Goal: Information Seeking & Learning: Learn about a topic

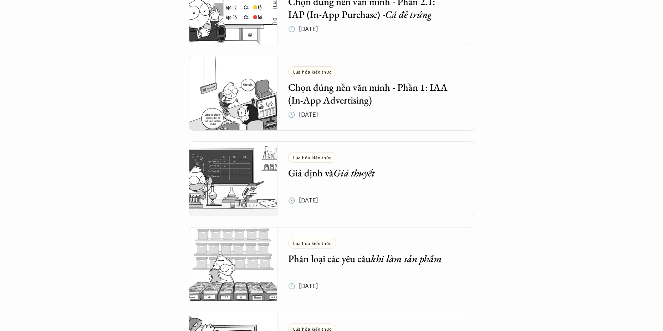
scroll to position [749, 0]
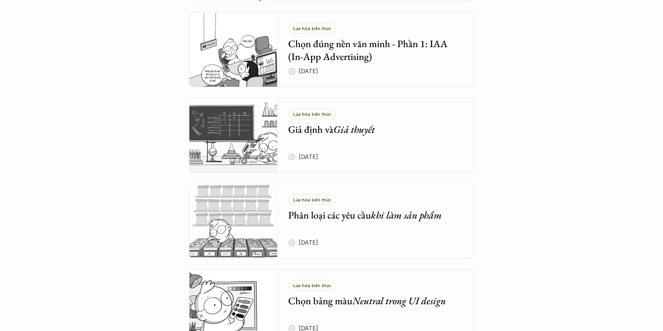
click at [104, 159] on div "Tổng hợp bài viết Dưới dây là những bài viết mà bọn mình hi vọng sẽ cung cấp đư…" at bounding box center [331, 195] width 663 height 1889
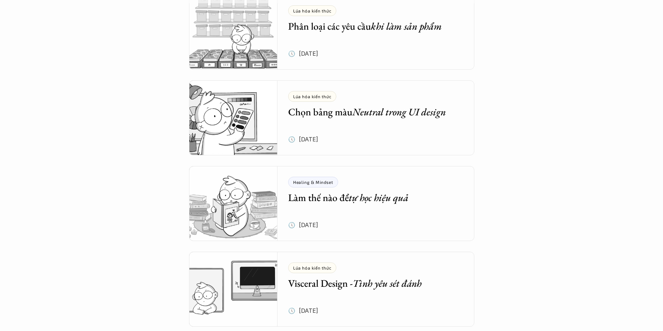
scroll to position [928, 0]
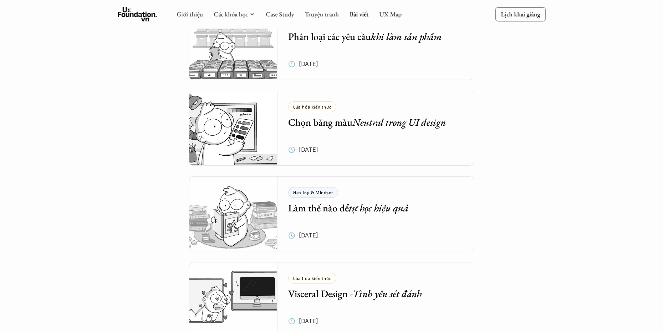
drag, startPoint x: 361, startPoint y: 123, endPoint x: 366, endPoint y: 125, distance: 5.2
click at [57, 174] on div "Tổng hợp bài viết Dưới dây là những bài viết mà bọn mình hi vọng sẽ cung cấp đư…" at bounding box center [331, 16] width 663 height 1889
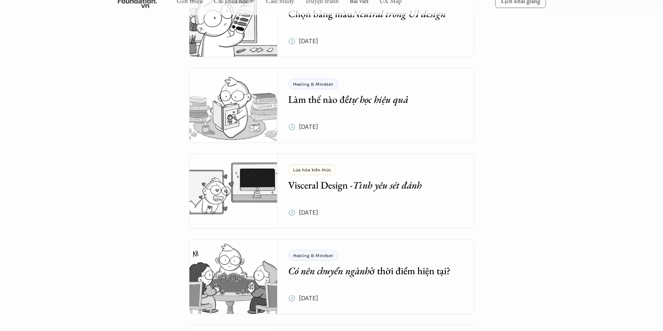
scroll to position [1070, 0]
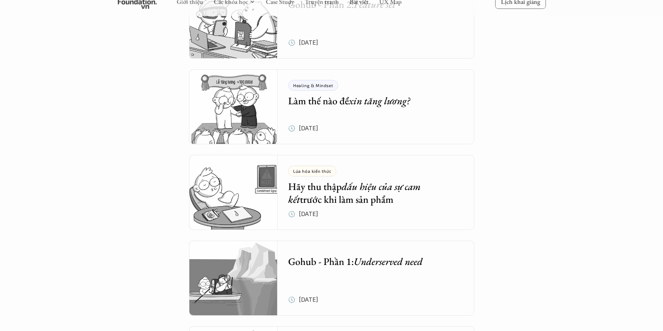
scroll to position [1356, 0]
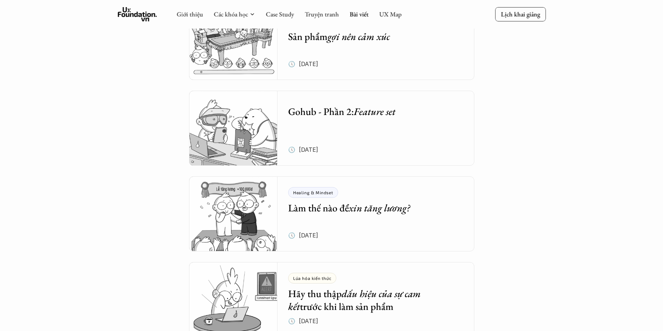
click at [102, 191] on div "Tổng hợp bài viết Dưới dây là những bài viết mà bọn mình hi vọng sẽ cung cấp đư…" at bounding box center [331, 266] width 663 height 3245
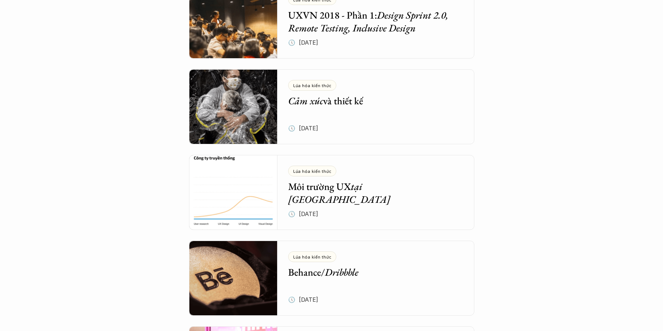
scroll to position [2355, 0]
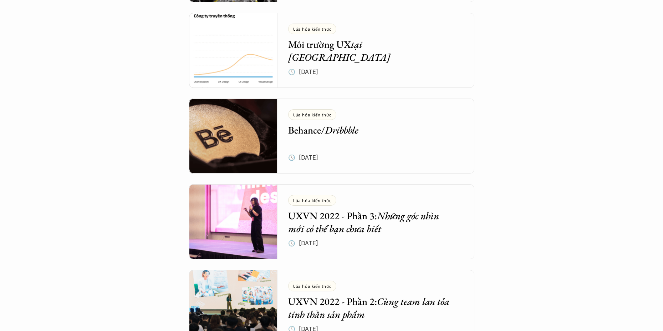
scroll to position [2462, 0]
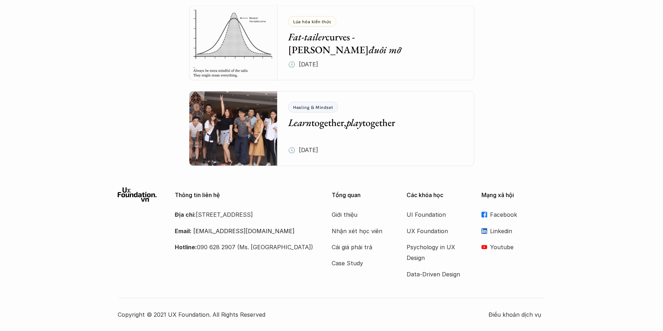
scroll to position [0, 0]
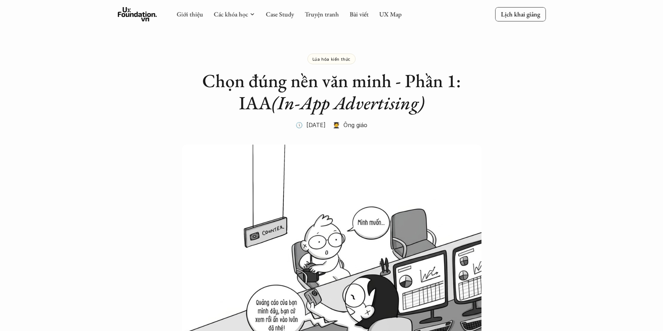
drag, startPoint x: 83, startPoint y: 115, endPoint x: 75, endPoint y: 116, distance: 7.9
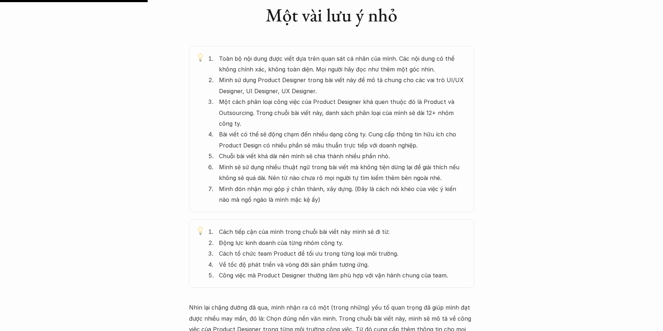
scroll to position [393, 0]
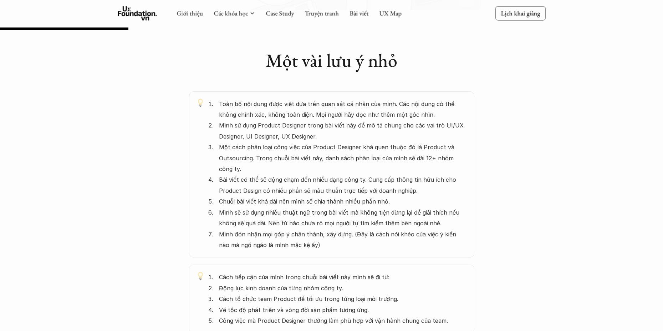
scroll to position [321, 0]
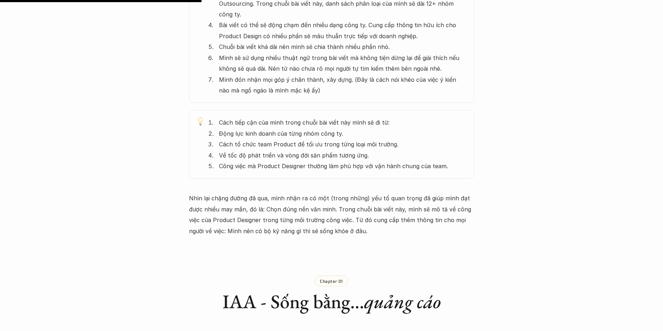
scroll to position [535, 0]
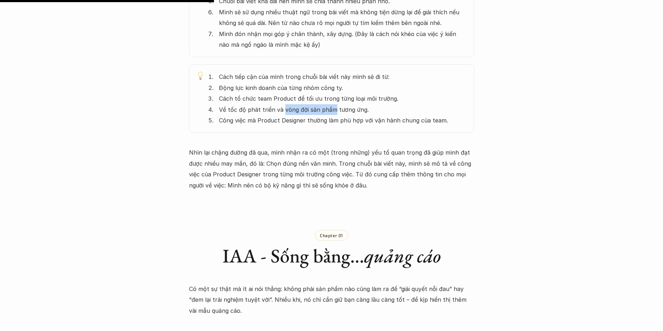
drag, startPoint x: 283, startPoint y: 108, endPoint x: 332, endPoint y: 112, distance: 49.7
click at [332, 112] on p "Về tốc độ phát triển và vòng đời sản phẩm tương ứng." at bounding box center [343, 109] width 248 height 11
drag, startPoint x: 307, startPoint y: 120, endPoint x: 319, endPoint y: 108, distance: 16.4
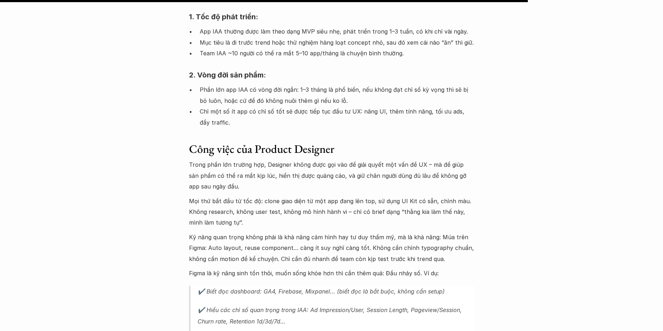
scroll to position [1320, 0]
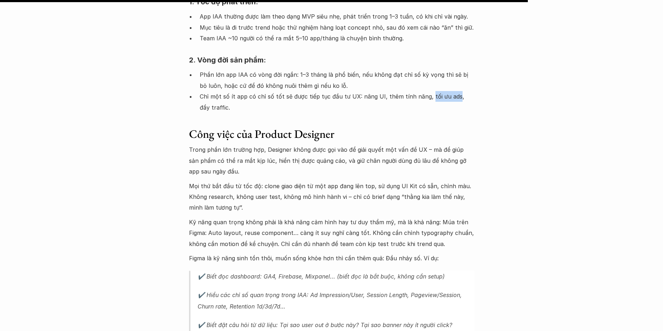
drag, startPoint x: 424, startPoint y: 74, endPoint x: 450, endPoint y: 76, distance: 25.4
click at [450, 91] on p "Chỉ một số ít app có chỉ số tốt sẽ được tiếp tục đầu tư UX: nâng UI, thêm tính …" at bounding box center [337, 102] width 275 height 22
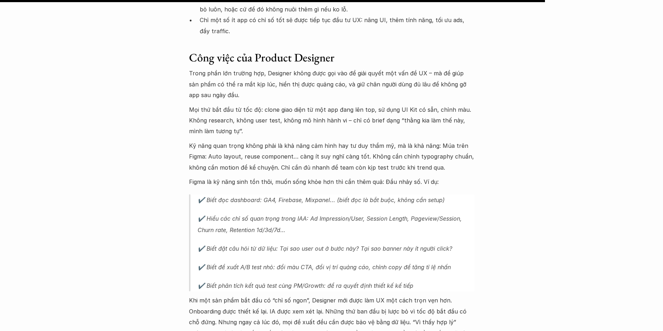
scroll to position [1427, 0]
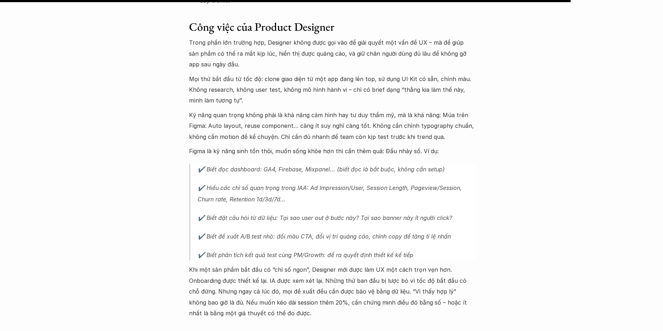
drag, startPoint x: 311, startPoint y: 167, endPoint x: 363, endPoint y: 167, distance: 51.7
click at [363, 182] on p "✔️ Hiểu các chỉ số quan trọng trong IAA: Ad Impression/User, Session Length, Pa…" at bounding box center [336, 193] width 277 height 23
drag, startPoint x: 366, startPoint y: 164, endPoint x: 408, endPoint y: 165, distance: 41.4
click at [408, 182] on p "✔️ Hiểu các chỉ số quan trọng trong IAA: Ad Impression/User, Session Length, Pa…" at bounding box center [336, 193] width 277 height 23
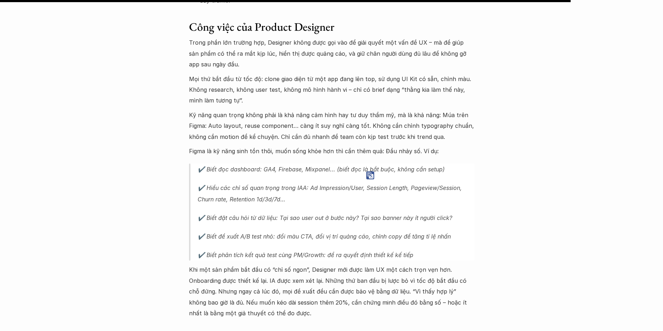
click at [425, 182] on p "✔️ Hiểu các chỉ số quan trọng trong IAA: Ad Impression/User, Session Length, Pa…" at bounding box center [336, 193] width 277 height 23
drag, startPoint x: 413, startPoint y: 166, endPoint x: 460, endPoint y: 167, distance: 47.5
click at [460, 182] on p "✔️ Hiểu các chỉ số quan trọng trong IAA: Ad Impression/User, Session Length, Pa…" at bounding box center [336, 193] width 277 height 23
click at [198, 182] on p "✔️ Hiểu các chỉ số quan trọng trong IAA: Ad Impression/User, Session Length, Pa…" at bounding box center [336, 193] width 277 height 23
drag, startPoint x: 199, startPoint y: 178, endPoint x: 226, endPoint y: 181, distance: 26.6
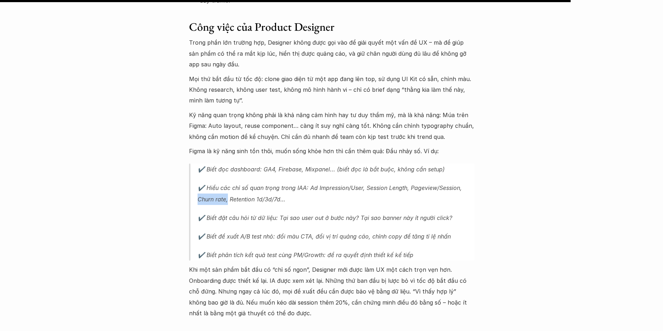
click at [226, 182] on p "✔️ Hiểu các chỉ số quan trọng trong IAA: Ad Impression/User, Session Length, Pa…" at bounding box center [336, 193] width 277 height 23
drag, startPoint x: 230, startPoint y: 178, endPoint x: 281, endPoint y: 179, distance: 51.0
click at [281, 182] on p "✔️ Hiểu các chỉ số quan trọng trong IAA: Ad Impression/User, Session Length, Pa…" at bounding box center [336, 193] width 277 height 23
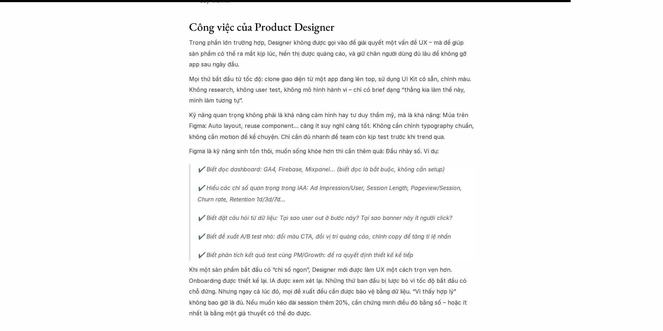
drag, startPoint x: 506, startPoint y: 228, endPoint x: 501, endPoint y: 225, distance: 5.9
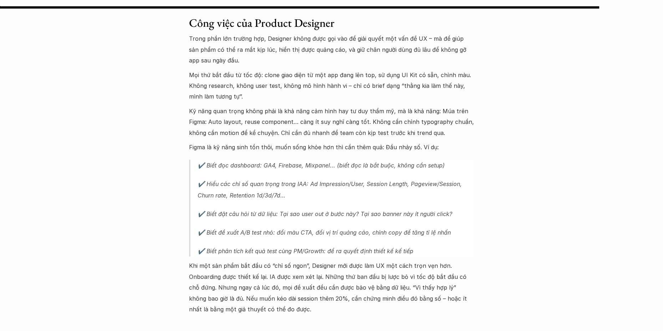
scroll to position [1499, 0]
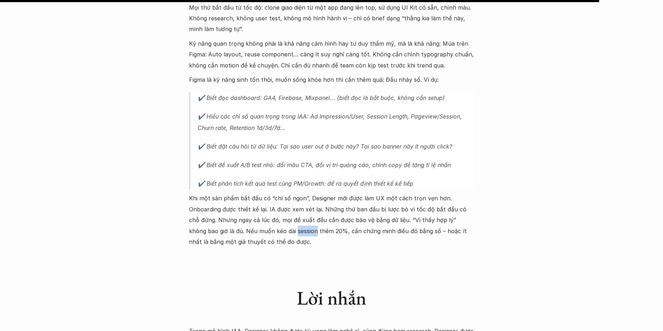
drag, startPoint x: 267, startPoint y: 211, endPoint x: 285, endPoint y: 212, distance: 18.9
click at [285, 212] on p "Khi một sản phẩm bắt đầu có “chỉ số ngon”, Designer mới được làm UX một cách tr…" at bounding box center [331, 220] width 285 height 54
click at [274, 218] on img at bounding box center [276, 218] width 8 height 8
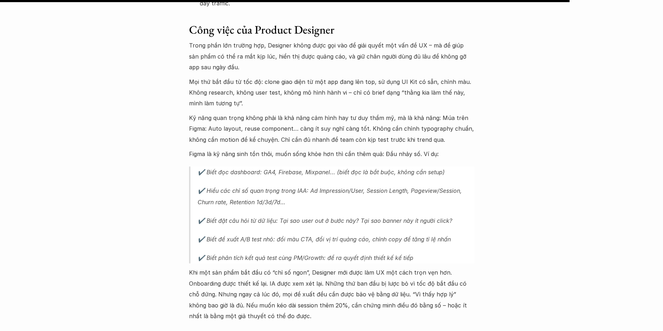
scroll to position [1427, 0]
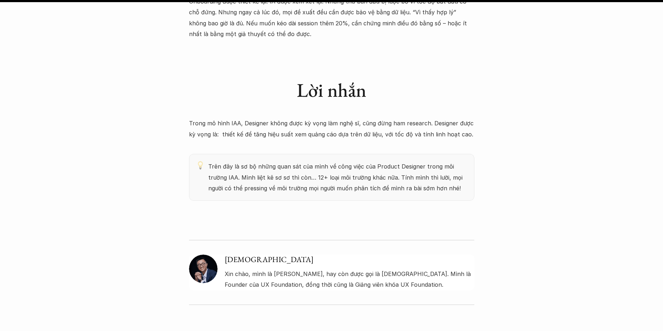
scroll to position [1713, 0]
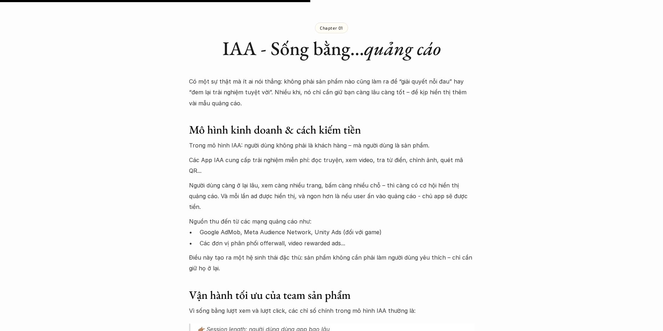
scroll to position [785, 0]
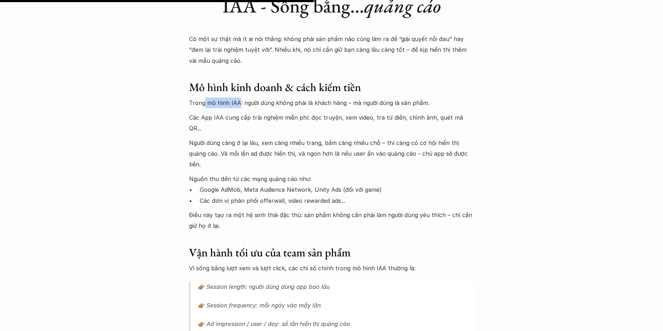
drag, startPoint x: 205, startPoint y: 103, endPoint x: 238, endPoint y: 103, distance: 32.8
click at [238, 103] on p "Trong mô hình IAA: người dùng không phải là khách hàng – mà người dùng là sản p…" at bounding box center [331, 102] width 285 height 11
click at [120, 137] on div "Lúa hóa kiến thức Chọn đúng nền văn minh - Phần 1: IAA (In-App Advertising) 🕔 1…" at bounding box center [331, 238] width 663 height 1975
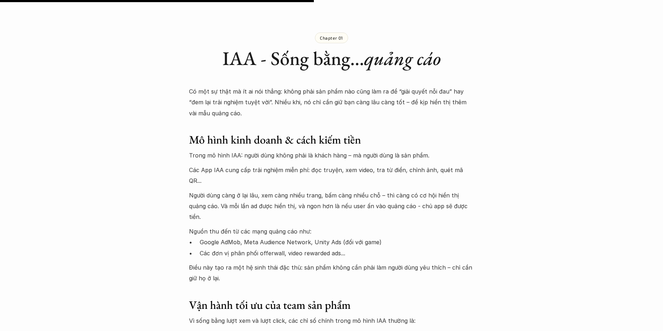
scroll to position [0, 0]
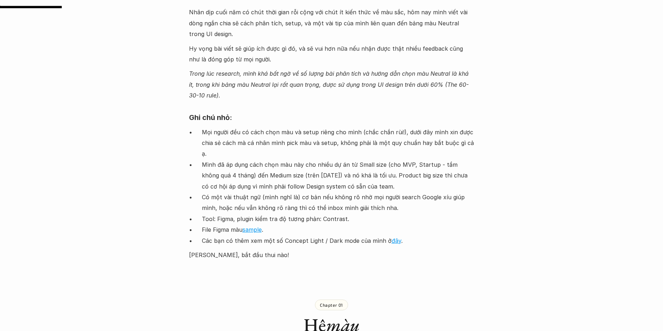
scroll to position [642, 0]
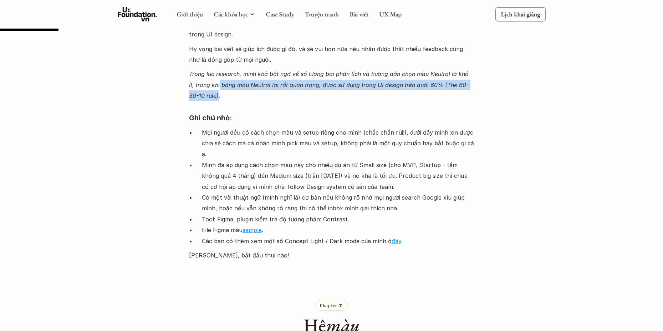
drag, startPoint x: 213, startPoint y: 85, endPoint x: 209, endPoint y: 94, distance: 10.1
click at [209, 94] on em "Trong lúc research, mình khá bất ngờ về số lượng bài phân tích và hướng dẫn chọ…" at bounding box center [330, 84] width 282 height 29
copy em "bảng màu Neutral lại rất quan trọng, được sử dụng trong UI design trên dưới 60%…"
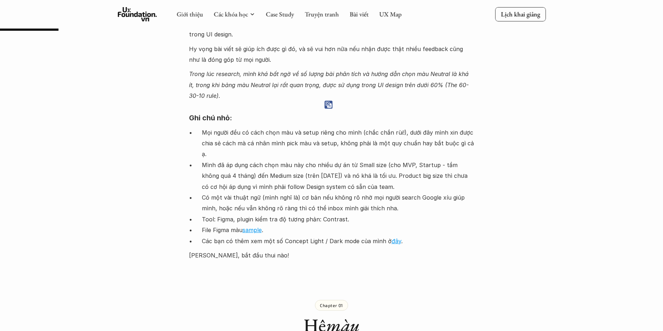
drag, startPoint x: 398, startPoint y: 154, endPoint x: 409, endPoint y: 155, distance: 11.4
click at [409, 160] on p "Mình đã áp dụng cách chọn màu này cho nhiều dự án từ Small size (cho MVP, Start…" at bounding box center [338, 176] width 273 height 32
copy p "MVP"
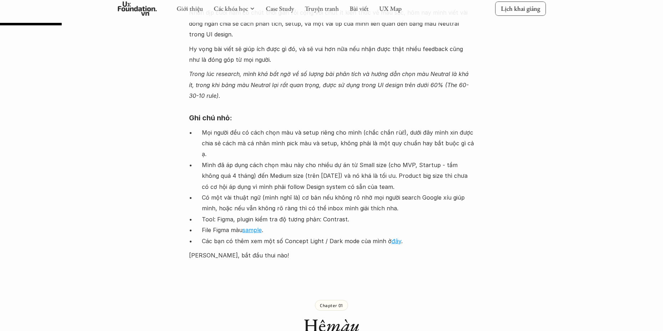
scroll to position [714, 0]
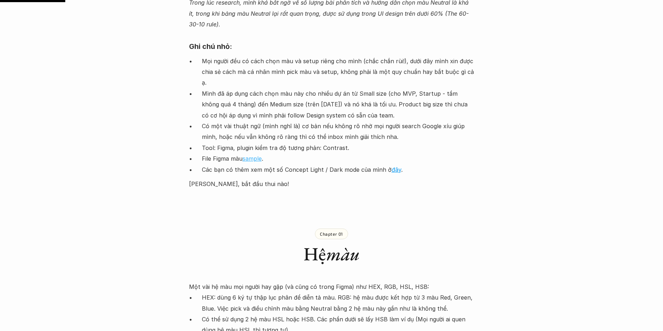
click at [257, 155] on link "sample" at bounding box center [252, 158] width 19 height 7
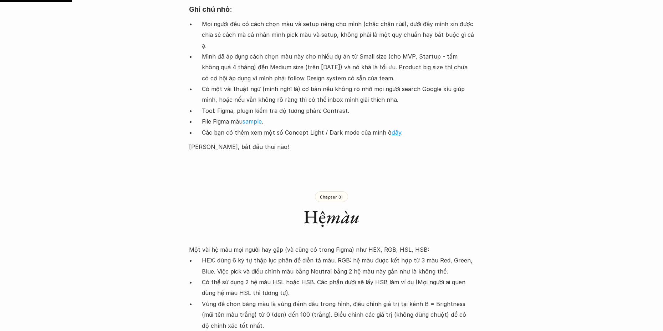
scroll to position [785, 0]
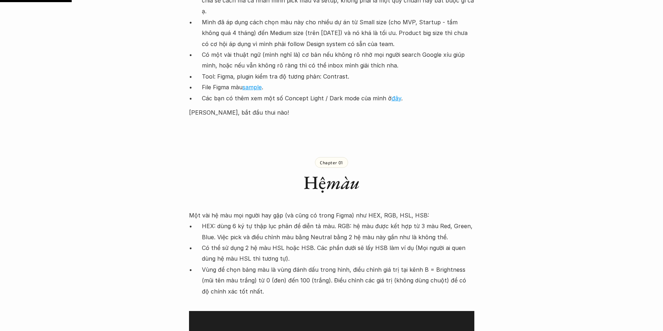
drag, startPoint x: 388, startPoint y: 88, endPoint x: 363, endPoint y: 110, distance: 32.9
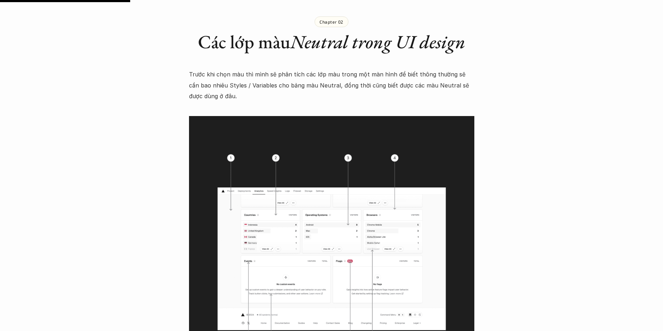
scroll to position [1427, 0]
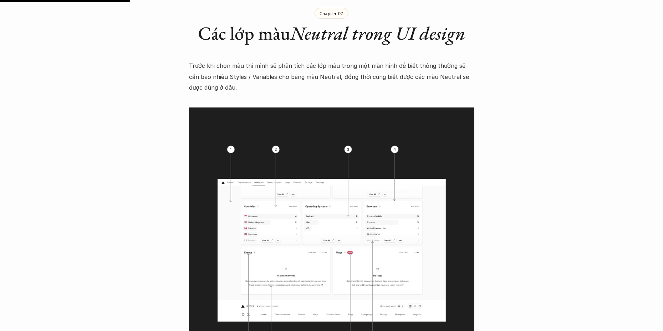
click at [299, 211] on img at bounding box center [331, 249] width 285 height 285
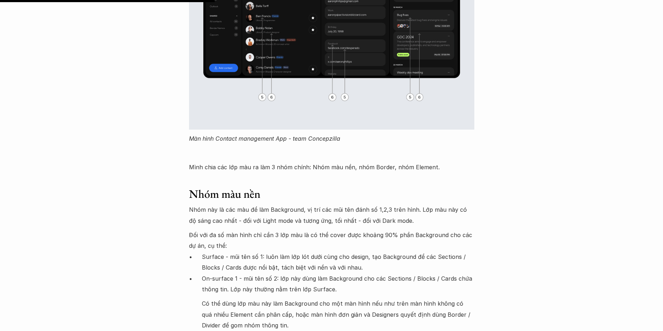
scroll to position [2426, 0]
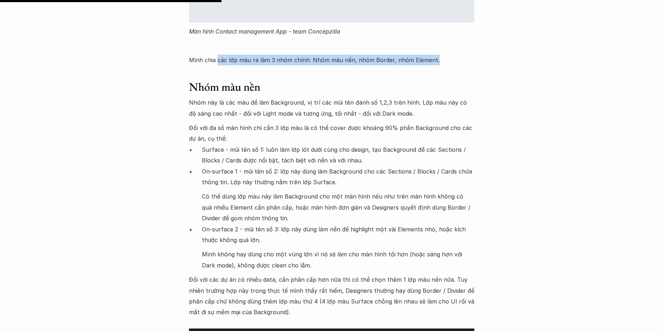
drag, startPoint x: 218, startPoint y: 50, endPoint x: 510, endPoint y: 49, distance: 292.2
copy p "các lớp màu ra làm 3 nhóm chính: Nhóm màu nền, nhóm Border, nhóm Element."
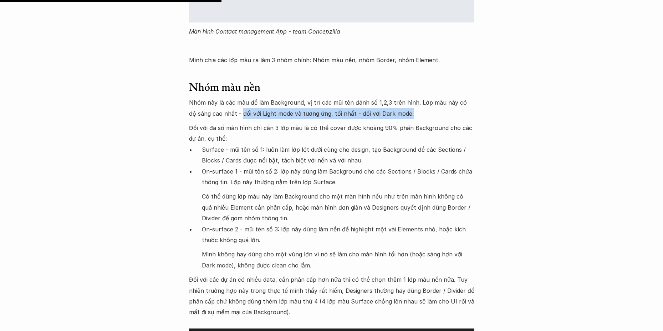
drag, startPoint x: 402, startPoint y: 104, endPoint x: 234, endPoint y: 105, distance: 167.7
click at [234, 105] on p "Nhóm này là các màu để làm Background, vị trí các mũi tên đánh số 1,2,3 trên hì…" at bounding box center [331, 108] width 285 height 22
copy p "đối với Light mode và tương ứng, tối nhất - đối với Dark mode."
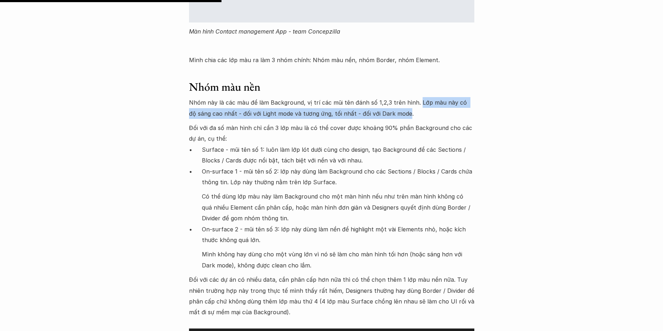
drag, startPoint x: 416, startPoint y: 91, endPoint x: 398, endPoint y: 103, distance: 21.2
click at [398, 103] on p "Nhóm này là các màu để làm Background, vị trí các mũi tên đánh số 1,2,3 trên hì…" at bounding box center [331, 108] width 285 height 22
copy p "Lớp màu này có độ sáng cao nhất - đối với Light mode và tương ứng, tối nhất - đ…"
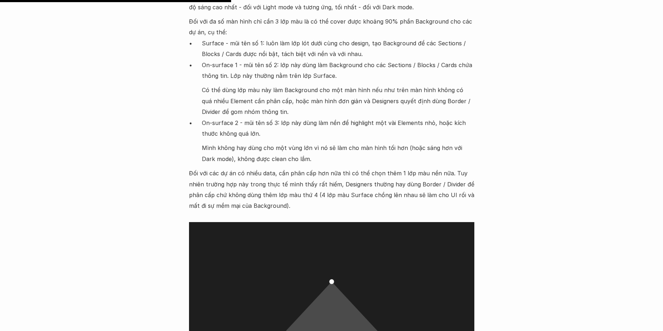
scroll to position [2533, 0]
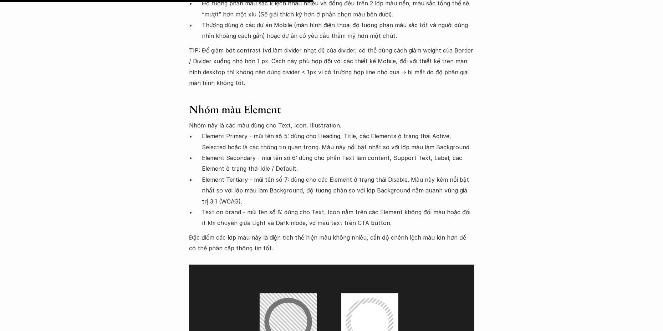
scroll to position [3426, 0]
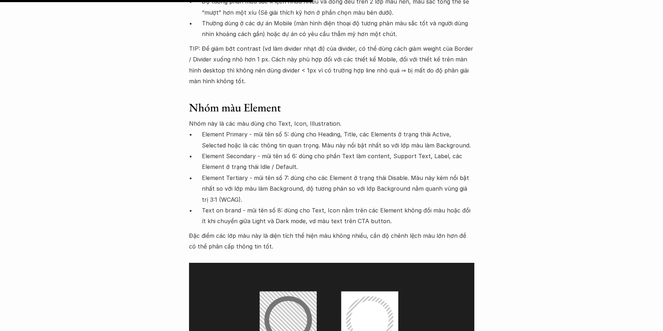
drag, startPoint x: 211, startPoint y: 189, endPoint x: 293, endPoint y: 189, distance: 81.7
click at [293, 205] on p "Text on brand - mũi tên số 8: dùng cho Text, Icon nằm trên các Element không đổ…" at bounding box center [338, 216] width 273 height 22
click at [203, 205] on p "Text on brand - mũi tên số 8: dùng cho Text, Icon nằm trên các Element không đổ…" at bounding box center [338, 216] width 273 height 22
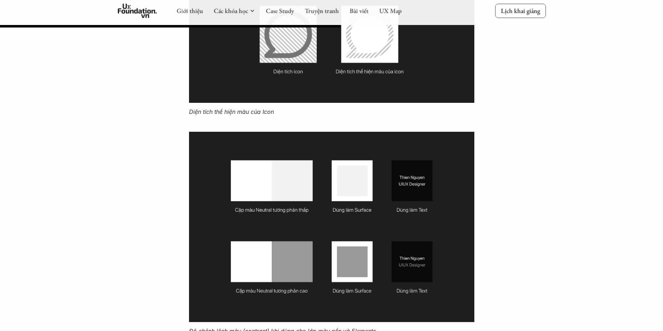
scroll to position [3747, 0]
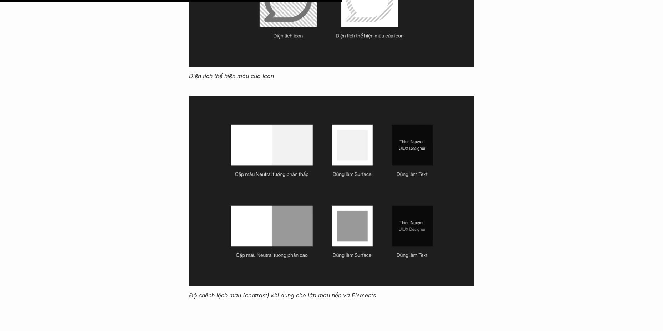
click at [152, 208] on div "Lúa hóa kiến thức Chọn bảng màu Neutral trong UI design 🕔 8 thg 1, 2025 🧑‍🎓 Thi…" at bounding box center [331, 107] width 663 height 7636
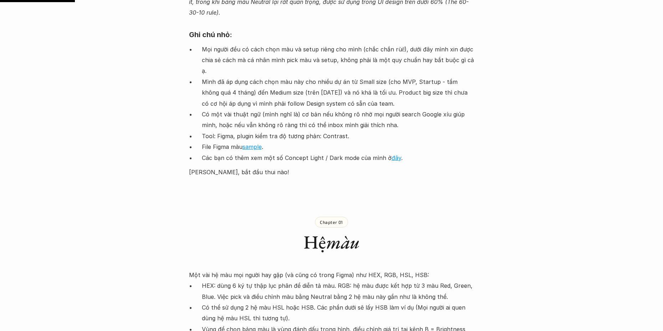
scroll to position [821, 0]
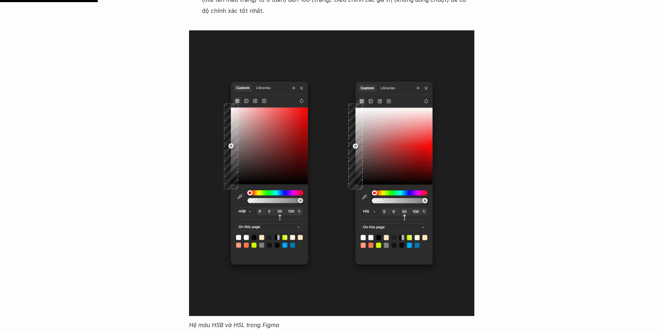
scroll to position [1070, 0]
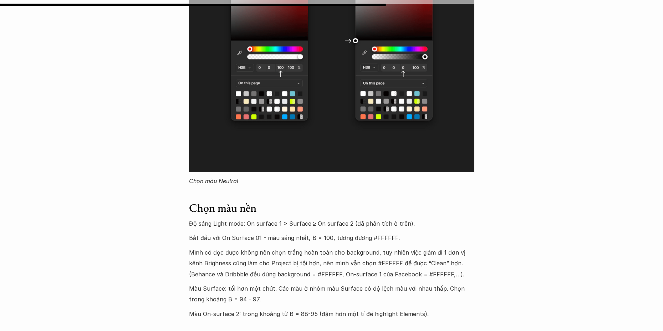
scroll to position [4104, 0]
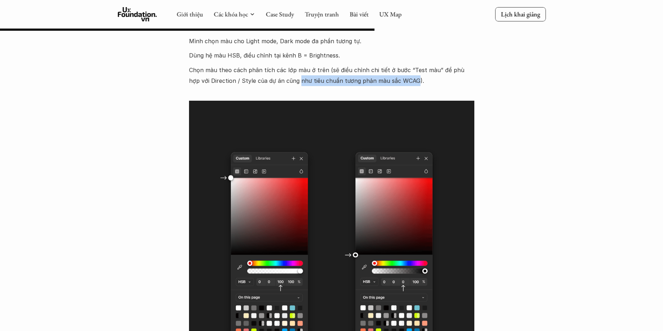
drag, startPoint x: 287, startPoint y: 49, endPoint x: 403, endPoint y: 48, distance: 115.3
click at [403, 65] on p "Chọn màu theo cách phân tích các lớp màu ở trên (sẽ điều chỉnh chi tiết ở bước …" at bounding box center [331, 76] width 285 height 22
drag, startPoint x: 70, startPoint y: 121, endPoint x: 81, endPoint y: 121, distance: 10.7
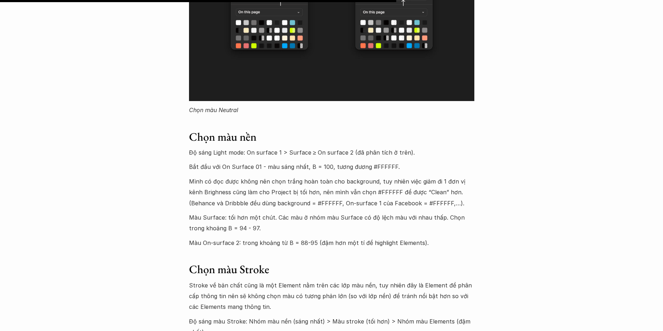
scroll to position [4389, 0]
drag, startPoint x: 543, startPoint y: 118, endPoint x: 357, endPoint y: 36, distance: 203.4
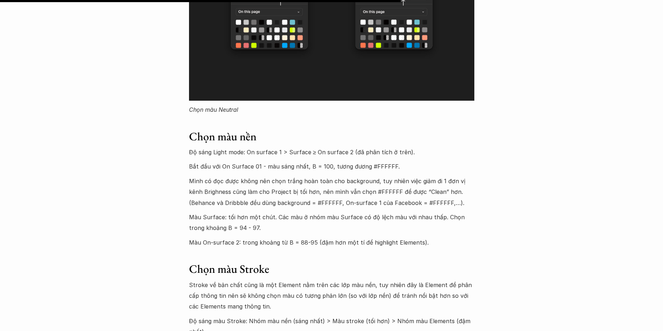
drag, startPoint x: 247, startPoint y: 120, endPoint x: 350, endPoint y: 121, distance: 102.8
click at [350, 147] on p "Độ sáng Light mode: On surface 1 > Surface ≥ On surface 2 (đã phân tích ở trên)." at bounding box center [331, 152] width 285 height 11
copy p "On surface 1 > Surface ≥ On surface 2"
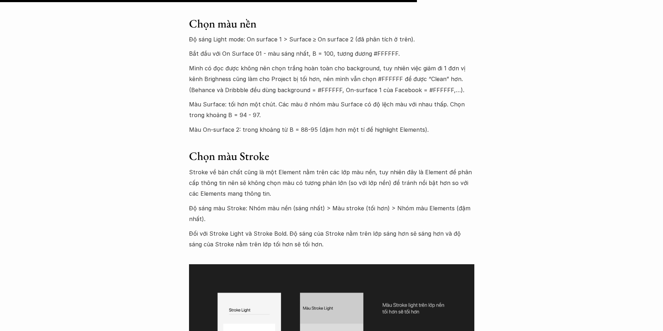
scroll to position [4567, 0]
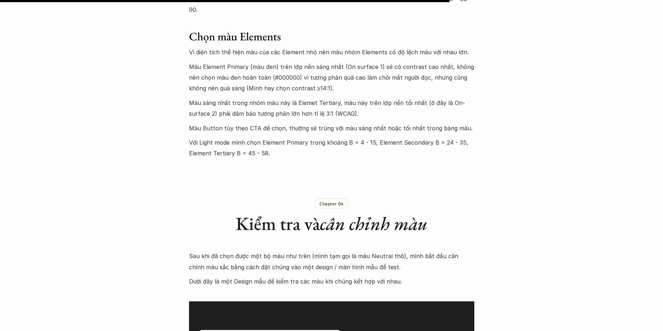
scroll to position [4924, 0]
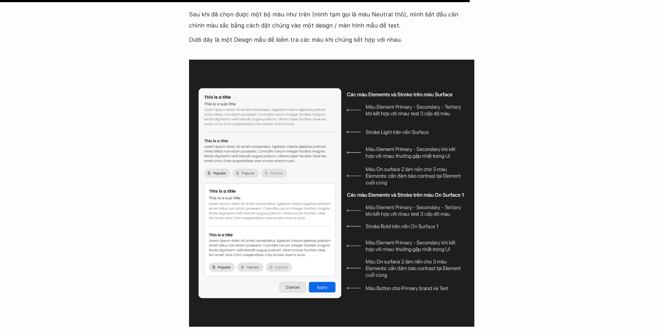
scroll to position [5174, 0]
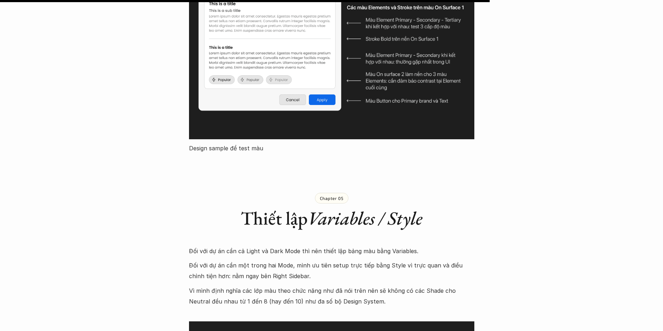
scroll to position [5460, 0]
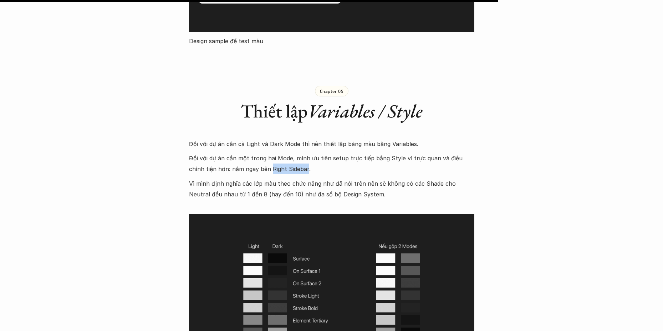
drag, startPoint x: 257, startPoint y: 126, endPoint x: 289, endPoint y: 129, distance: 32.2
click at [289, 153] on p "Đối với dự án cần một trong hai Mode, mình ưu tiên setup trực tiếp bằng Style v…" at bounding box center [331, 164] width 285 height 22
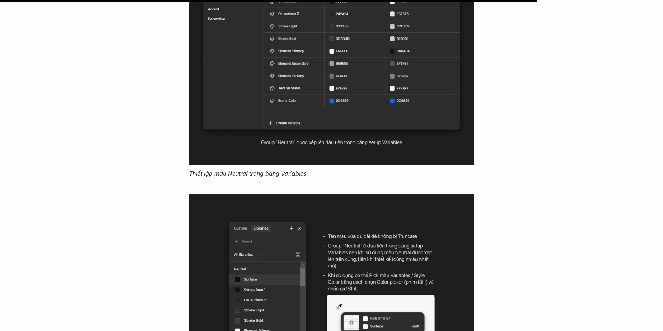
scroll to position [5995, 0]
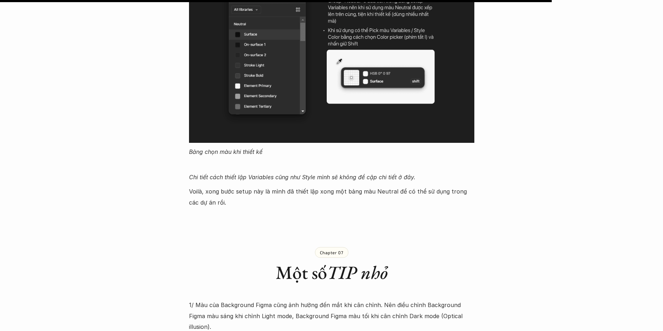
scroll to position [6173, 0]
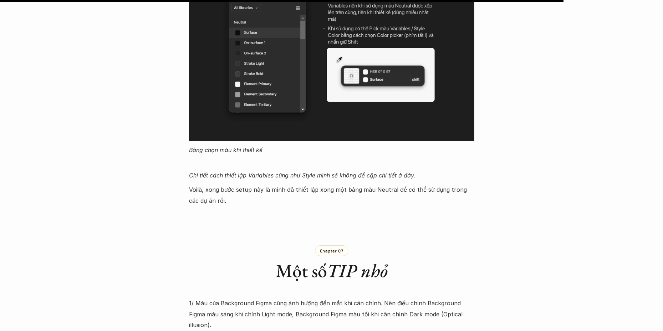
click at [343, 248] on p "Chapter 07" at bounding box center [332, 250] width 24 height 5
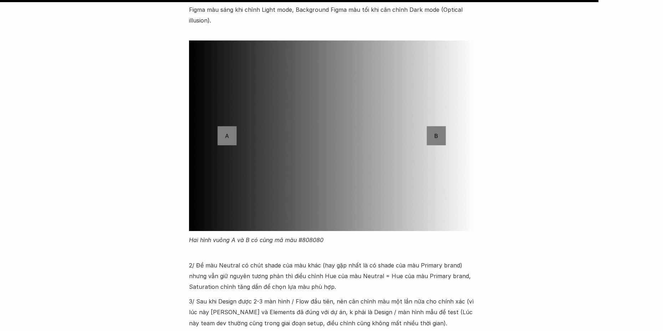
scroll to position [6566, 0]
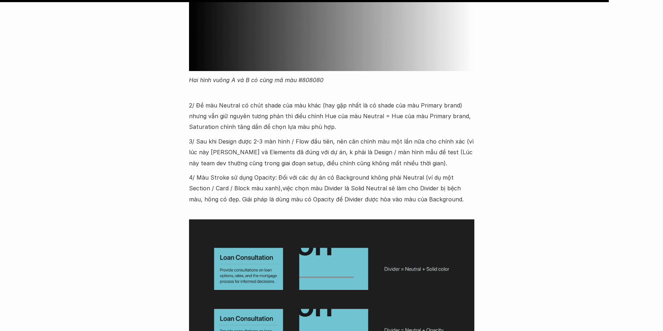
scroll to position [6673, 0]
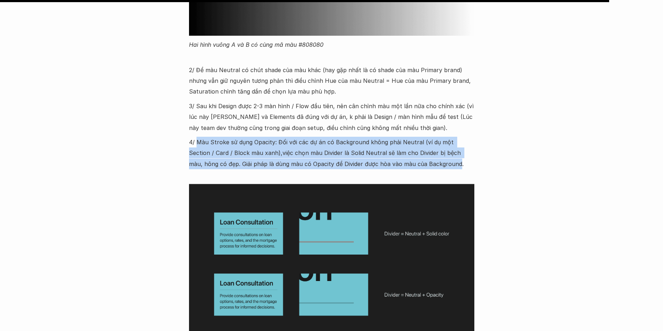
drag, startPoint x: 197, startPoint y: 88, endPoint x: 419, endPoint y: 110, distance: 223.4
click at [419, 137] on p "4/ Màu Stroke sử dụng Opacity: Đối với các dự án có Background không phải Neutr…" at bounding box center [331, 153] width 285 height 32
copy p "Màu Stroke sử dụng Opacity: Đối với các dự án có Background không phải Neutral …"
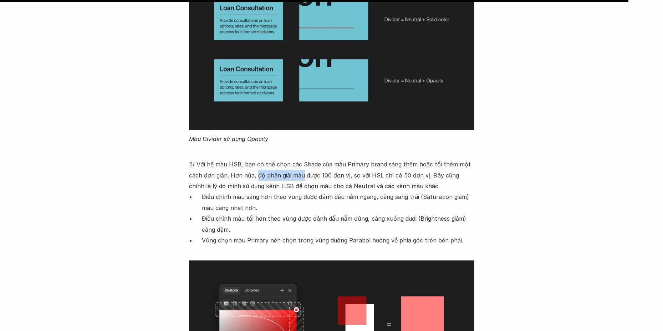
drag, startPoint x: 257, startPoint y: 121, endPoint x: 303, endPoint y: 122, distance: 46.0
click at [303, 148] on p "5/ Với hệ màu HSB, bạn có thể chọn các Shade của màu Primary brand sáng thêm ho…" at bounding box center [331, 170] width 285 height 44
drag, startPoint x: 328, startPoint y: 122, endPoint x: 371, endPoint y: 124, distance: 43.2
click at [328, 148] on p "5/ Với hệ màu HSB, bạn có thể chọn các Shade của màu Primary brand sáng thêm ho…" at bounding box center [331, 170] width 285 height 44
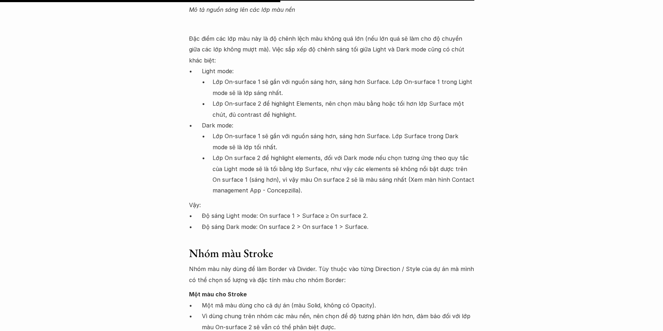
scroll to position [3104, 0]
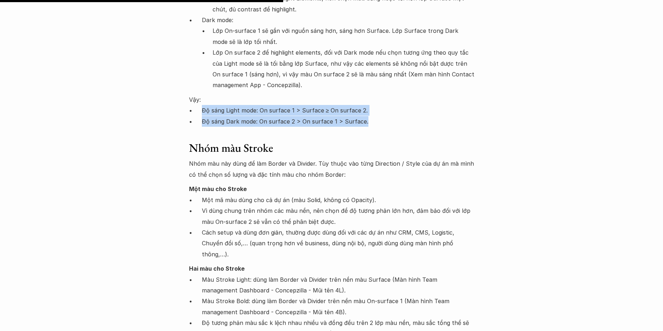
drag, startPoint x: 338, startPoint y: 94, endPoint x: 200, endPoint y: 89, distance: 138.2
click at [200, 105] on ul "Độ sáng Light mode: On surface 1 > Surface ≥ On surface 2. Độ sáng Dark mode: O…" at bounding box center [331, 116] width 285 height 22
copy ul "Độ sáng Light mode: On surface 1 > Surface ≥ On surface 2. Độ sáng Dark mode: O…"
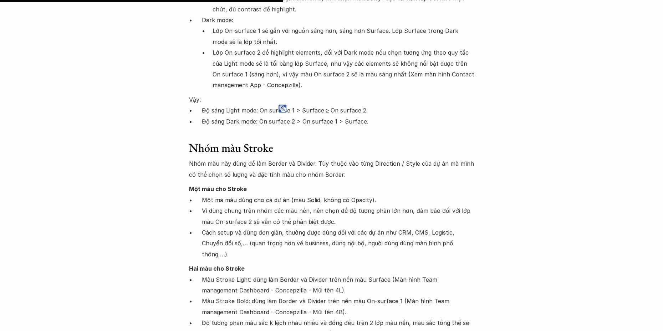
drag, startPoint x: 189, startPoint y: 125, endPoint x: 173, endPoint y: 130, distance: 17.4
copy h3 "Nhóm màu Stroke"
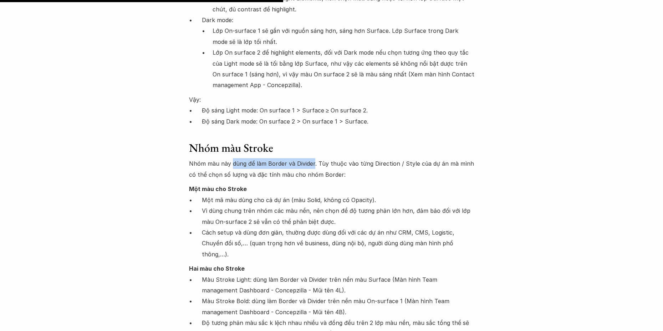
drag, startPoint x: 241, startPoint y: 142, endPoint x: 312, endPoint y: 142, distance: 71.0
click at [312, 158] on p "Nhóm màu này dùng để làm Border và Divider. Tùy thuộc vào từng Direction / Styl…" at bounding box center [331, 169] width 285 height 22
copy p "dùng để làm Border và Divider"
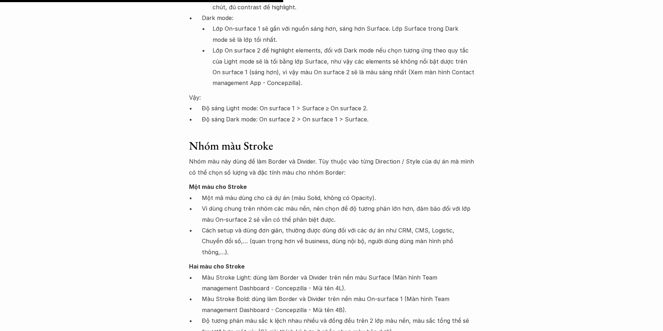
scroll to position [3211, 0]
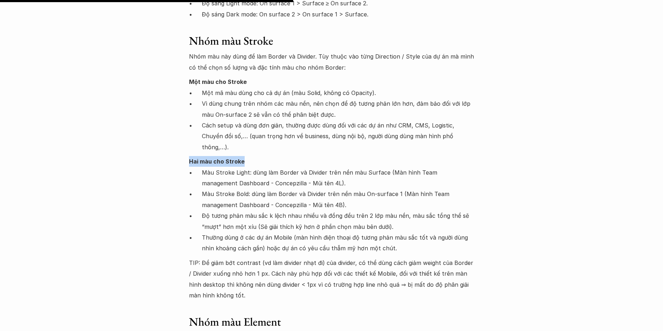
drag, startPoint x: 247, startPoint y: 129, endPoint x: 187, endPoint y: 126, distance: 59.3
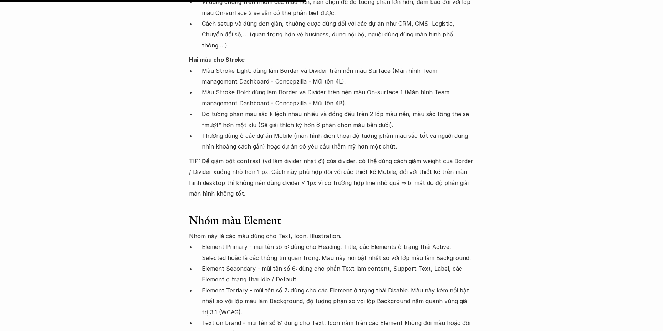
scroll to position [3354, 0]
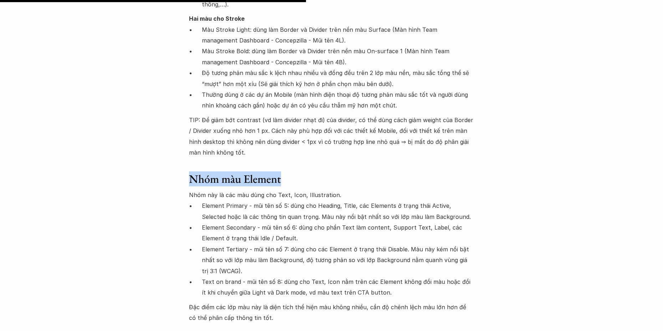
drag, startPoint x: 292, startPoint y: 146, endPoint x: 166, endPoint y: 146, distance: 126.3
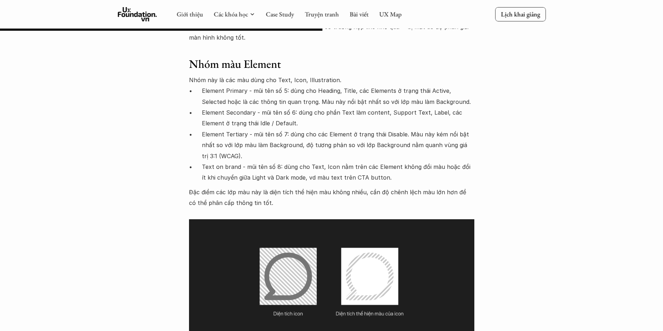
scroll to position [3390, 0]
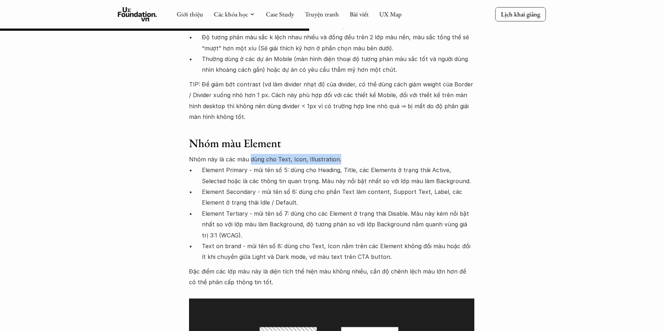
drag, startPoint x: 249, startPoint y: 128, endPoint x: 344, endPoint y: 127, distance: 94.6
click at [344, 154] on p "Nhóm này là các màu dùng cho Text, Icon, Illustration." at bounding box center [331, 159] width 285 height 11
drag, startPoint x: 245, startPoint y: 181, endPoint x: 225, endPoint y: 182, distance: 19.6
click at [225, 208] on p "Element Tertiary - mũi tên số 7: dùng cho các Element ở trạng thái Disable. Màu…" at bounding box center [338, 224] width 273 height 32
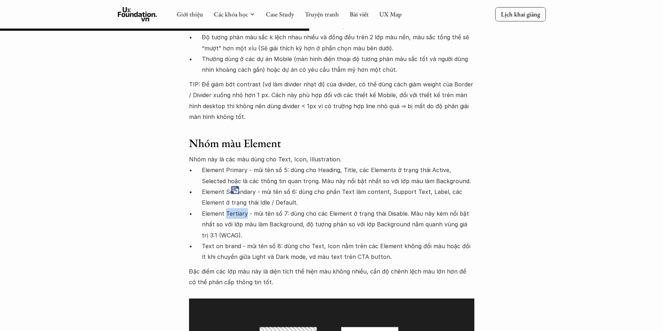
click at [236, 190] on img at bounding box center [235, 190] width 8 height 8
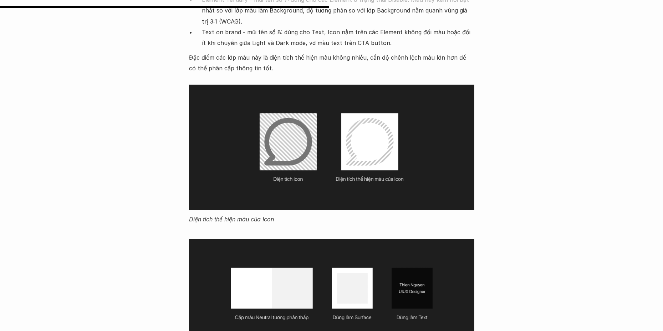
scroll to position [3604, 0]
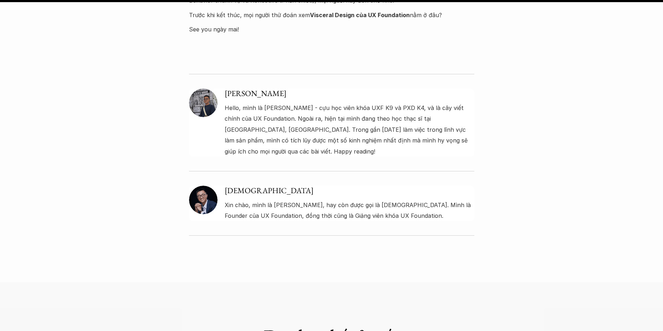
scroll to position [3319, 0]
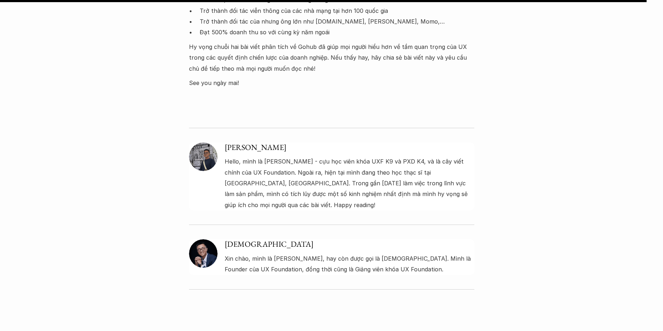
scroll to position [2284, 0]
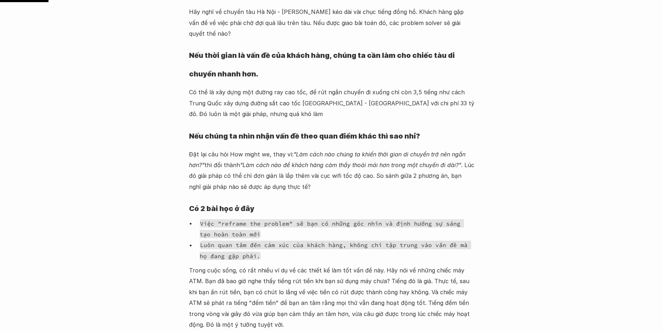
scroll to position [357, 0]
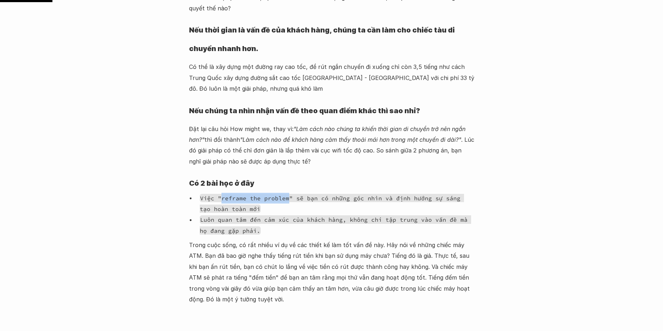
drag, startPoint x: 222, startPoint y: 188, endPoint x: 286, endPoint y: 188, distance: 64.6
click at [286, 194] on code "Việc "reframe the problem" sẽ bạn có những góc nhìn và định hướng sự sáng tạo h…" at bounding box center [332, 203] width 265 height 19
click at [249, 195] on p "Việc "reframe the problem" sẽ bạn có những góc nhìn và định hướng sự sáng tạo h…" at bounding box center [337, 203] width 275 height 22
drag, startPoint x: 234, startPoint y: 188, endPoint x: 224, endPoint y: 188, distance: 10.0
click at [224, 194] on code "Việc "reframe the problem" sẽ bạn có những góc nhìn và định hướng sự sáng tạo h…" at bounding box center [332, 203] width 265 height 19
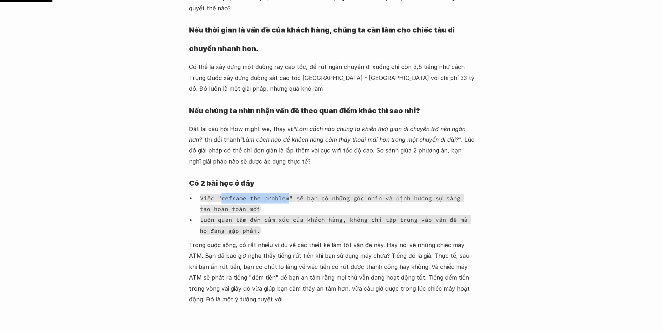
drag, startPoint x: 222, startPoint y: 188, endPoint x: 286, endPoint y: 189, distance: 64.2
click at [286, 194] on code "Việc "reframe the problem" sẽ bạn có những góc nhìn và định hướng sự sáng tạo h…" at bounding box center [332, 203] width 265 height 19
click at [254, 195] on img at bounding box center [253, 196] width 8 height 8
drag, startPoint x: 222, startPoint y: 189, endPoint x: 285, endPoint y: 189, distance: 62.8
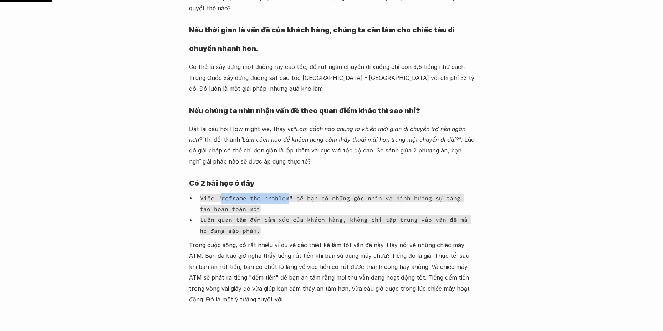
click at [287, 194] on code "Việc "reframe the problem" sẽ bạn có những góc nhìn và định hướng sự sáng tạo h…" at bounding box center [332, 203] width 265 height 19
click at [254, 197] on img at bounding box center [253, 196] width 8 height 8
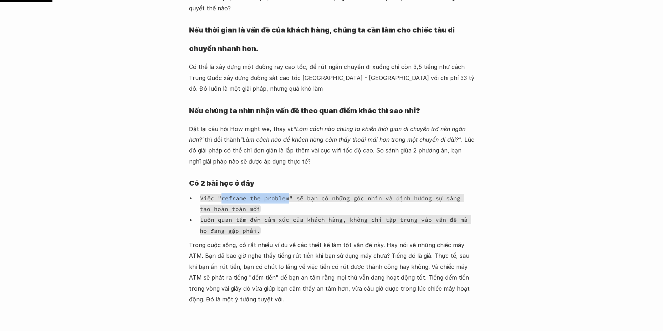
drag, startPoint x: 221, startPoint y: 187, endPoint x: 286, endPoint y: 189, distance: 65.3
click at [286, 194] on code "Việc "reframe the problem" sẽ bạn có những góc nhìn và định hướng sự sáng tạo h…" at bounding box center [332, 203] width 265 height 19
click at [255, 196] on img at bounding box center [253, 196] width 8 height 8
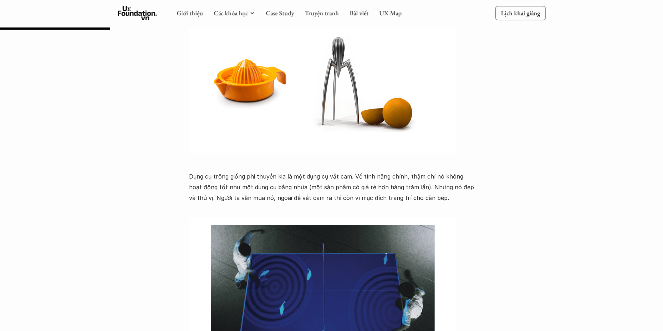
scroll to position [749, 0]
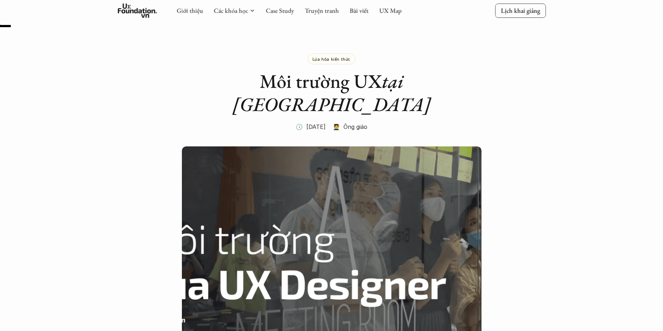
scroll to position [214, 0]
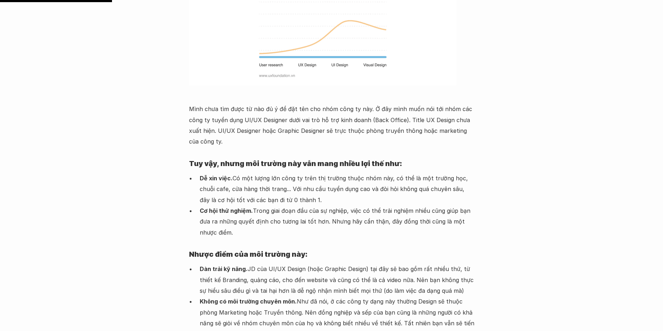
scroll to position [749, 0]
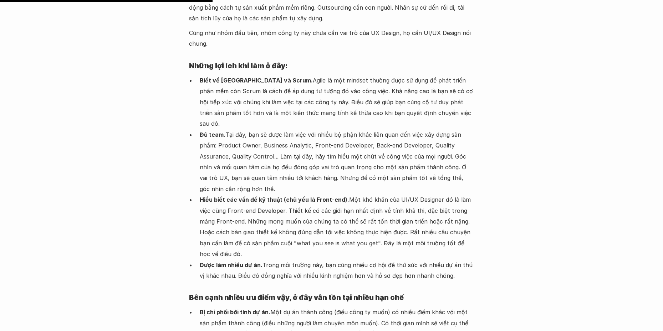
scroll to position [1427, 0]
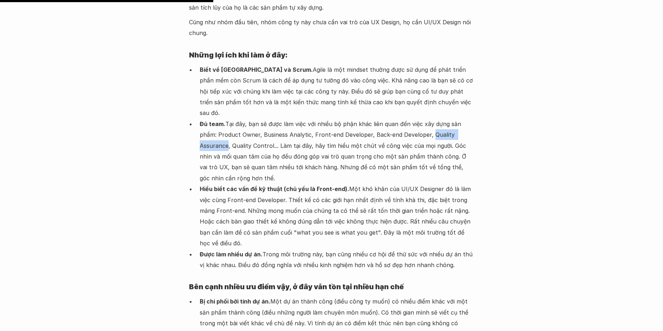
drag, startPoint x: 429, startPoint y: 101, endPoint x: 227, endPoint y: 110, distance: 201.8
click at [227, 118] on p "Đủ team. Tại đây, bạn sẽ được làm việc với nhiều bộ phận khác liên quan đến việ…" at bounding box center [337, 150] width 275 height 65
click at [325, 120] on img at bounding box center [324, 120] width 8 height 8
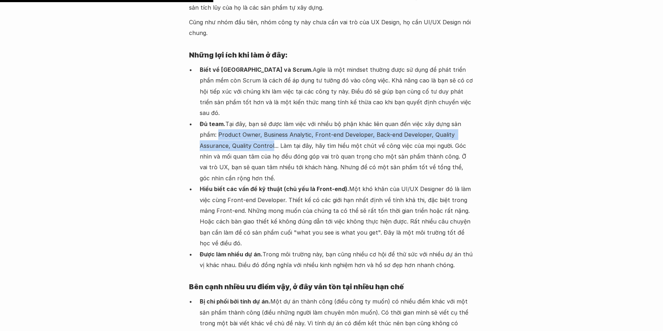
drag, startPoint x: 219, startPoint y: 100, endPoint x: 272, endPoint y: 112, distance: 54.2
click at [272, 118] on p "Đủ team. Tại đây, bạn sẽ được làm việc với nhiều bộ phận khác liên quan đến việ…" at bounding box center [337, 150] width 275 height 65
copy p "Product Owner, Business Analytic, Front-end Developer, Back-end Developer, Qual…"
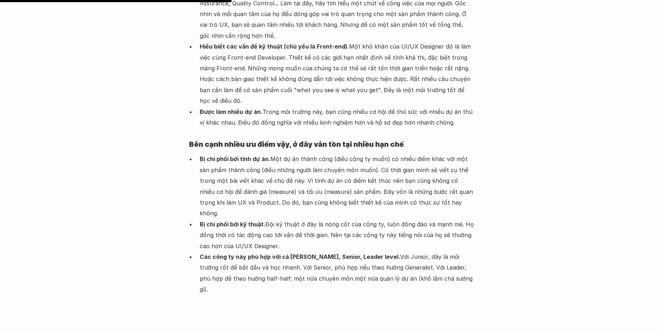
scroll to position [1570, 0]
drag, startPoint x: 234, startPoint y: 147, endPoint x: 258, endPoint y: 148, distance: 23.6
click at [258, 153] on p "Bị chi phối bởi tính dự án. Một dự án thành công (điều công ty muốn) có nhiều đ…" at bounding box center [337, 185] width 275 height 65
click at [245, 156] on img at bounding box center [246, 155] width 8 height 8
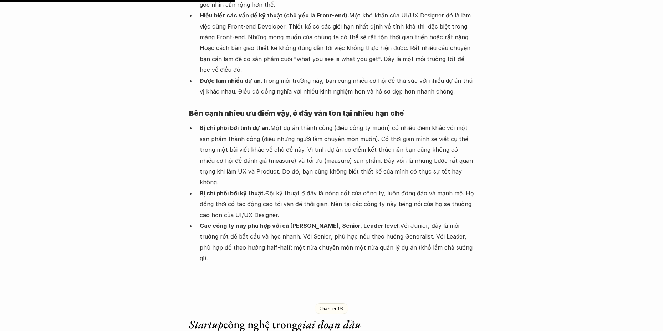
scroll to position [1641, 0]
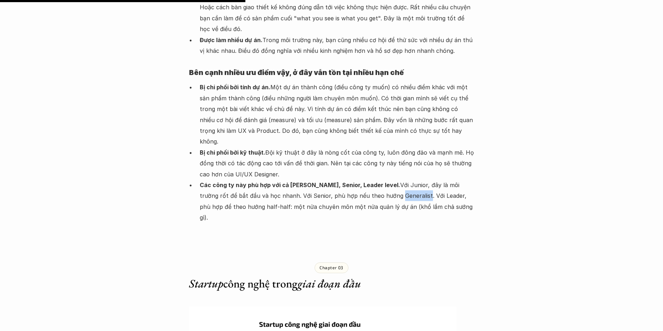
drag, startPoint x: 350, startPoint y: 140, endPoint x: 377, endPoint y: 139, distance: 26.4
click at [377, 179] on p "Các công ty này phù hợp với cả Junior, Senior, Leader level. Với Junior, đây là…" at bounding box center [337, 201] width 275 height 44
click at [361, 148] on img at bounding box center [363, 149] width 8 height 8
click at [220, 237] on div "Chapter 03 Startup công nghệ trong giai đoạn đầu" at bounding box center [331, 269] width 285 height 65
click at [439, 237] on div "Chapter 03 Startup công nghệ trong giai đoạn đầu" at bounding box center [331, 269] width 285 height 65
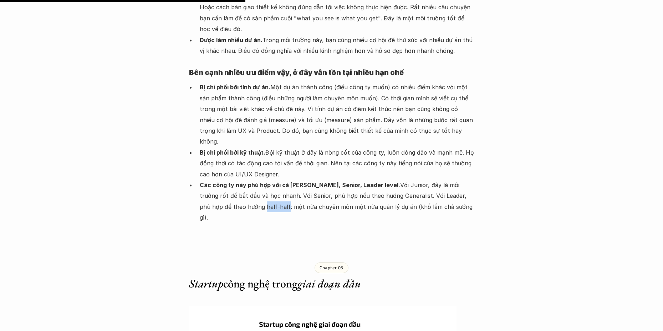
drag, startPoint x: 218, startPoint y: 150, endPoint x: 242, endPoint y: 149, distance: 23.2
click at [242, 179] on p "Các công ty này phù hợp với cả Junior, Senior, Leader level. Với Junior, đây là…" at bounding box center [337, 201] width 275 height 44
click at [228, 161] on img at bounding box center [230, 160] width 8 height 8
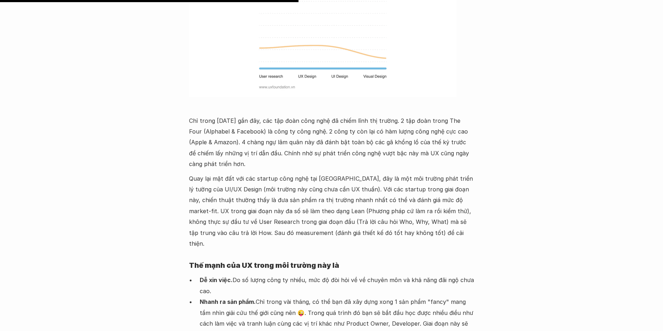
scroll to position [1998, 0]
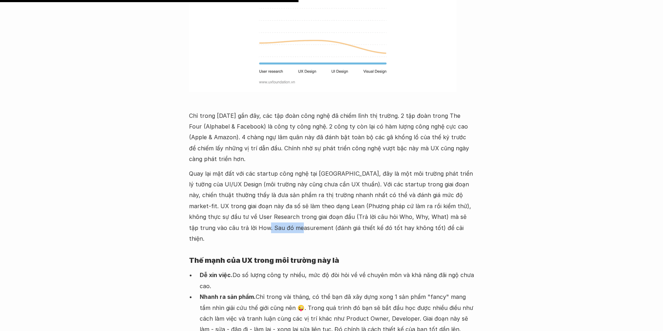
drag, startPoint x: 209, startPoint y: 161, endPoint x: 246, endPoint y: 163, distance: 36.8
click at [246, 168] on p "Quay lại mặt đất với các startup công nghệ tại Việt Nam, đây là một môi trường …" at bounding box center [331, 206] width 285 height 76
click at [226, 172] on img at bounding box center [227, 170] width 8 height 8
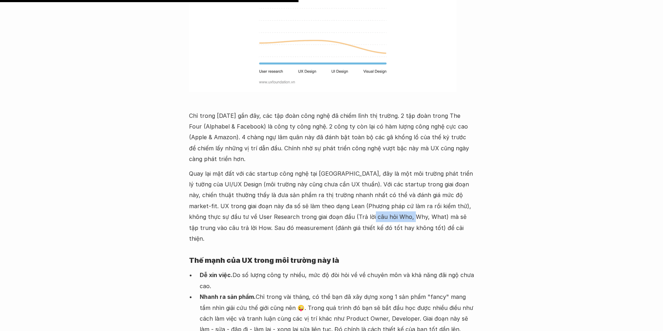
drag, startPoint x: 325, startPoint y: 150, endPoint x: 370, endPoint y: 150, distance: 44.6
click at [370, 168] on p "Quay lại mặt đất với các startup công nghệ tại Việt Nam, đây là một môi trường …" at bounding box center [331, 206] width 285 height 76
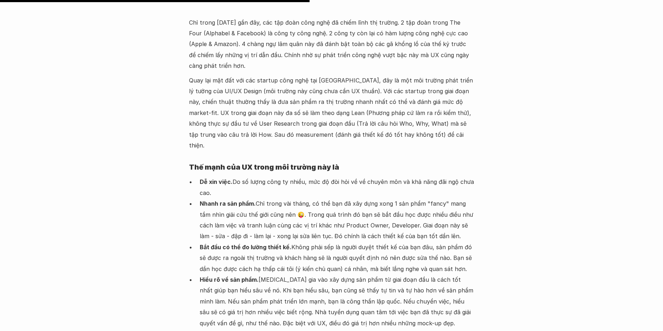
scroll to position [2105, 0]
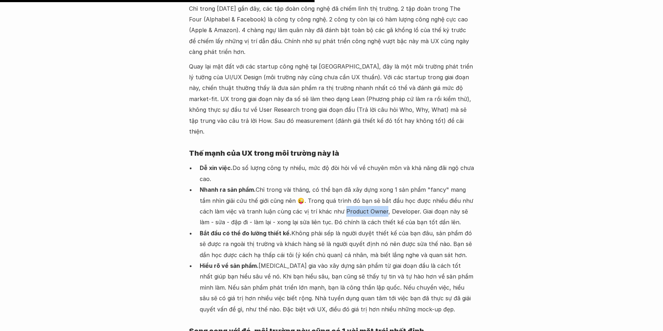
drag, startPoint x: 328, startPoint y: 133, endPoint x: 366, endPoint y: 136, distance: 38.6
click at [366, 184] on p "Nhanh ra sản phẩm. Chỉ trong vài tháng, có thể bạn đã xây dựng xong 1 sản phẩm …" at bounding box center [337, 206] width 275 height 44
click at [346, 143] on img at bounding box center [346, 143] width 8 height 8
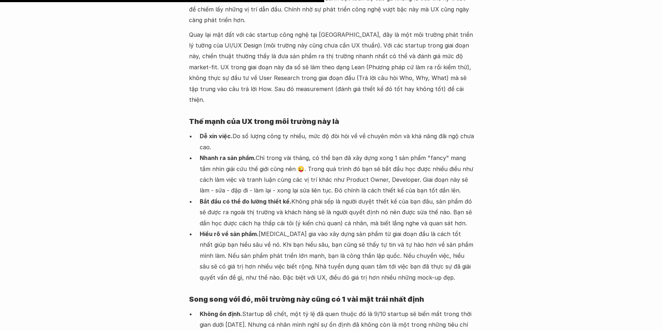
scroll to position [2177, 0]
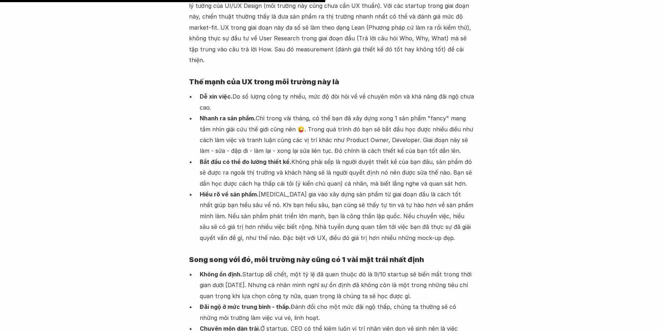
click at [522, 184] on div "Lúa hóa kiến thức Môi trường UX tại Việt Nam 🕔 10 thg 2, 2021 🧑‍🎓 Ông giáo Tổng…" at bounding box center [331, 269] width 663 height 4821
click at [545, 103] on div "Lúa hóa kiến thức Môi trường UX tại Việt Nam 🕔 10 thg 2, 2021 🧑‍🎓 Ông giáo Tổng…" at bounding box center [331, 269] width 663 height 4821
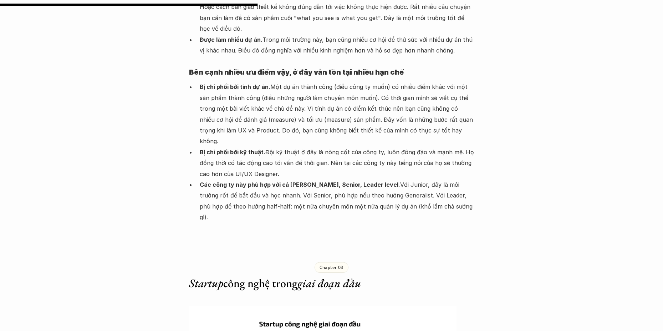
scroll to position [1641, 0]
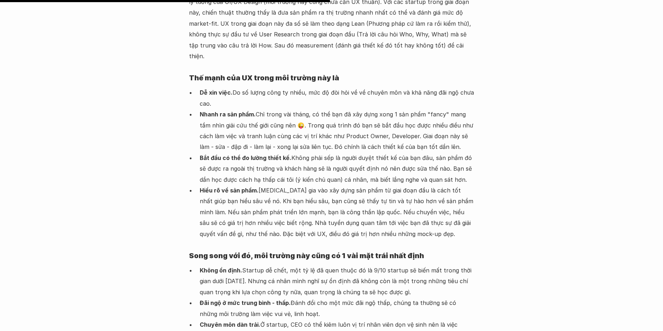
scroll to position [2248, 0]
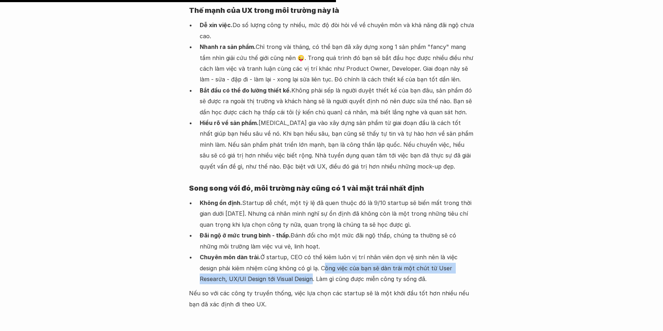
drag, startPoint x: 305, startPoint y: 190, endPoint x: 283, endPoint y: 202, distance: 24.3
click at [283, 252] on p "Chuyên môn dàn trải. Ở startup, CEO có thể kiêm luôn vị trí nhân viên dọn vệ si…" at bounding box center [337, 268] width 275 height 32
copy p "ông việc của bạn sẽ dàn trải một chút từ User Research, UX/UI Design tới Visual…"
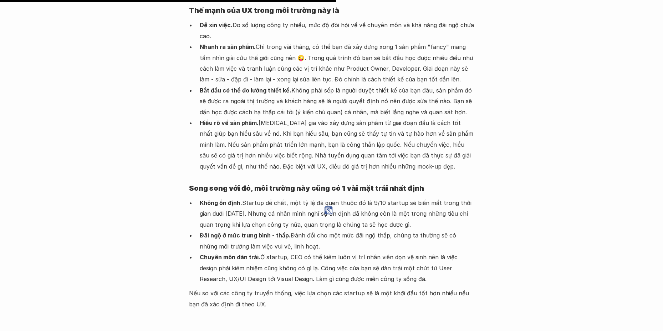
click at [159, 191] on div "Lúa hóa kiến thức Môi trường UX tại Việt Nam 🕔 10 thg 2, 2021 🧑‍🎓 Ông giáo Tổng…" at bounding box center [331, 198] width 663 height 4821
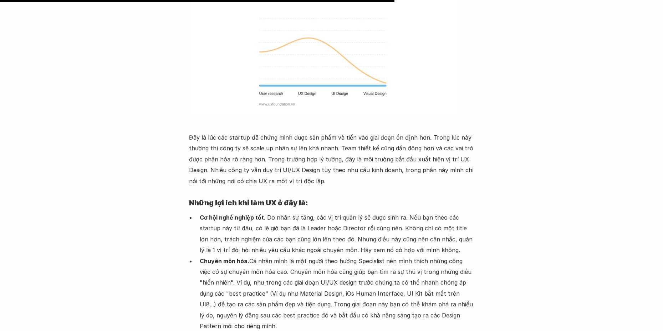
scroll to position [2712, 0]
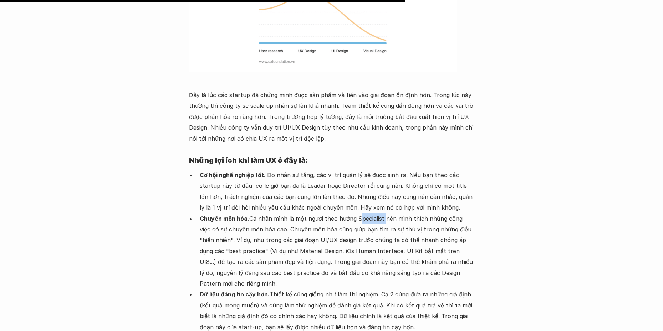
drag, startPoint x: 356, startPoint y: 139, endPoint x: 381, endPoint y: 139, distance: 25.3
click at [381, 213] on p "Chuyên môn hóa. Cá nhân mình là một người theo hướng Specialist nên mình thích …" at bounding box center [337, 251] width 275 height 76
click at [369, 149] on img at bounding box center [369, 150] width 8 height 8
click at [202, 213] on p "Chuyên môn hóa. Cá nhân mình là một người theo hướng Specialist nên mình thích …" at bounding box center [337, 251] width 275 height 76
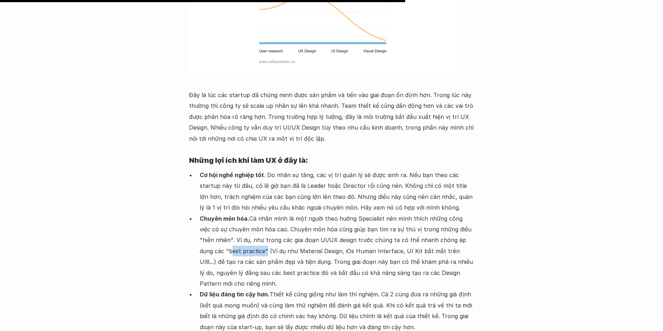
drag, startPoint x: 202, startPoint y: 174, endPoint x: 238, endPoint y: 172, distance: 36.1
click at [238, 213] on p "Chuyên môn hóa. Cá nhân mình là một người theo hướng Specialist nên mình thích …" at bounding box center [337, 251] width 275 height 76
click at [222, 183] on img at bounding box center [220, 182] width 8 height 8
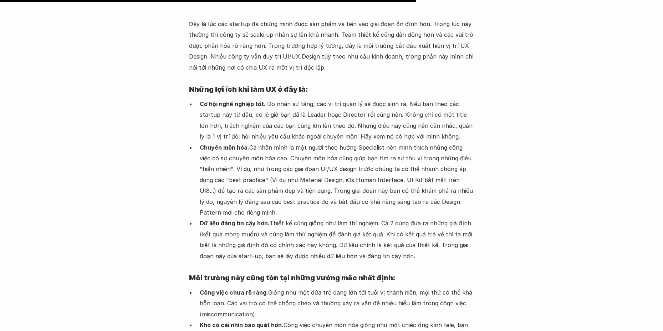
scroll to position [2783, 0]
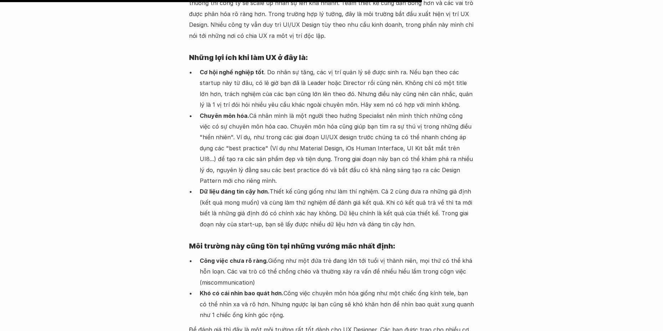
scroll to position [2855, 0]
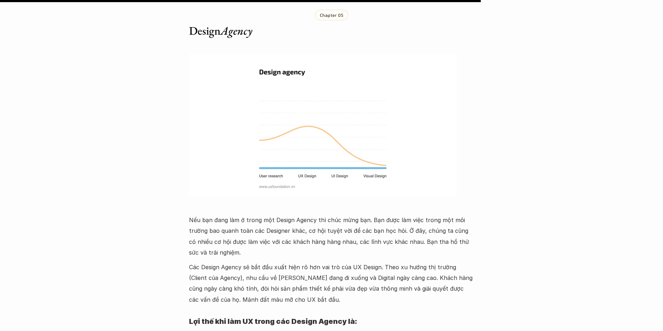
scroll to position [3319, 0]
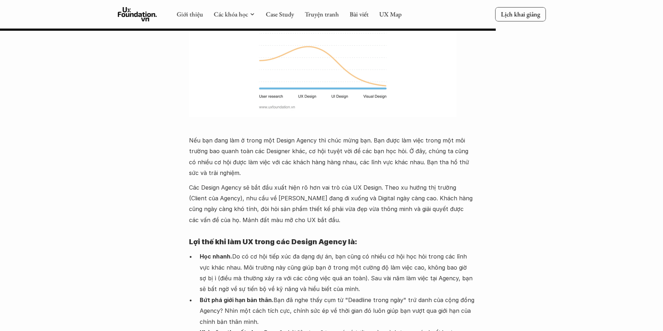
scroll to position [3283, 0]
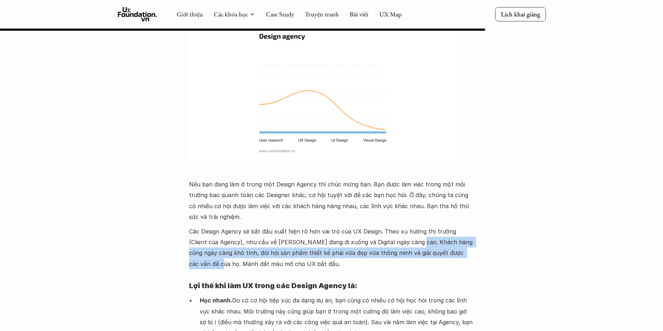
drag, startPoint x: 394, startPoint y: 164, endPoint x: 462, endPoint y: 178, distance: 69.7
click at [462, 226] on p "Các Design Agency sẽ bắt đầu xuất hiện rõ hơn vai trò của UX Design. Theo xu hư…" at bounding box center [331, 248] width 285 height 44
copy p "Khách hàng cũng ngày càng khó tính, đòi hỏi sản phẩm thiết kế phải vừa đẹp vừa …"
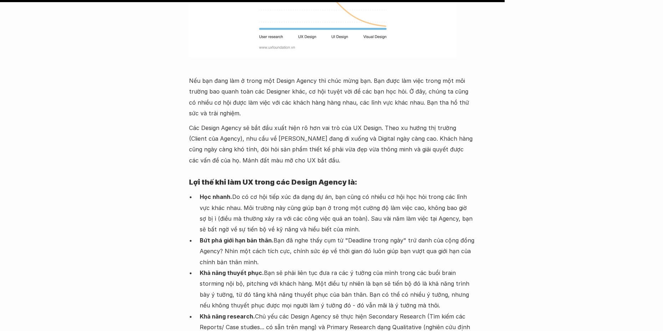
scroll to position [3390, 0]
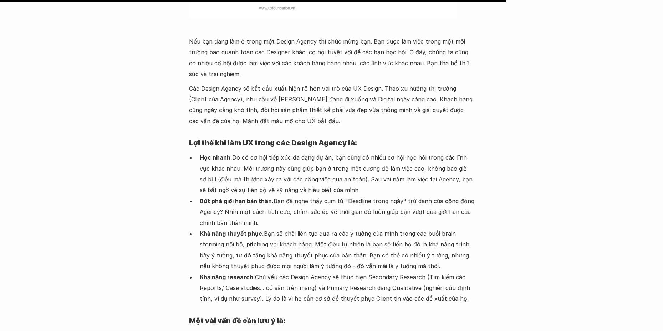
drag, startPoint x: 248, startPoint y: 167, endPoint x: 273, endPoint y: 169, distance: 25.4
click at [269, 228] on p "Khả năng thuyết phục. Bạn sẽ phải liên tục đưa ra các ý tưởng của mình trong cá…" at bounding box center [337, 250] width 275 height 44
click at [257, 176] on img at bounding box center [256, 176] width 8 height 8
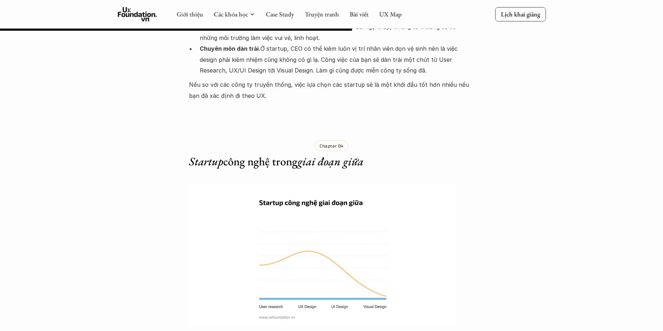
scroll to position [2355, 0]
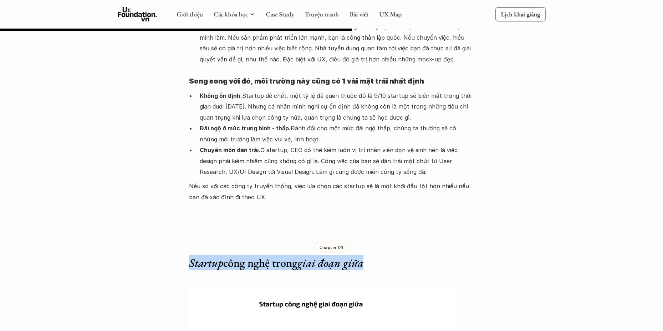
drag, startPoint x: 186, startPoint y: 187, endPoint x: 405, endPoint y: 189, distance: 218.8
click at [405, 189] on div "Lúa hóa kiến thức Môi trường UX tại Việt Nam 🕔 10 thg 2, 2021 🧑‍🎓 Ông giáo Tổng…" at bounding box center [331, 91] width 663 height 4821
copy h3 "Startup công nghệ trong giai đoạn giữa"
click at [106, 189] on div "Lúa hóa kiến thức Môi trường UX tại Việt Nam 🕔 10 thg 2, 2021 🧑‍🎓 Ông giáo Tổng…" at bounding box center [331, 91] width 663 height 4821
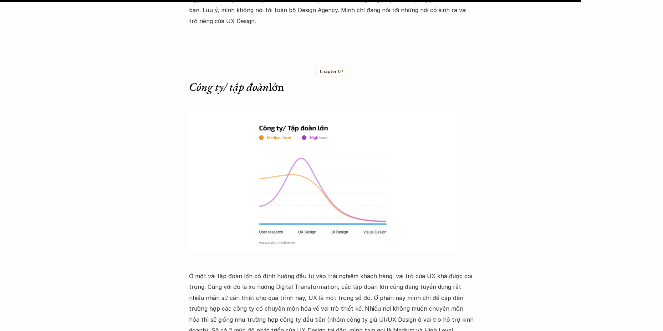
scroll to position [3889, 0]
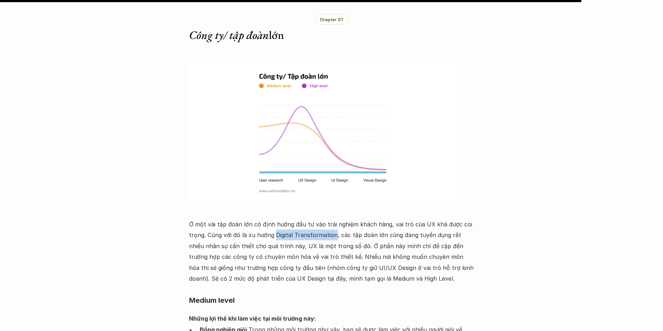
drag, startPoint x: 273, startPoint y: 158, endPoint x: 332, endPoint y: 158, distance: 58.5
click at [332, 219] on p "Ở một vài tập đoàn lớn có định hướng đầu tư vào trải nghiệm khách hàng, vai trò…" at bounding box center [331, 251] width 285 height 65
click at [278, 167] on img at bounding box center [278, 167] width 8 height 8
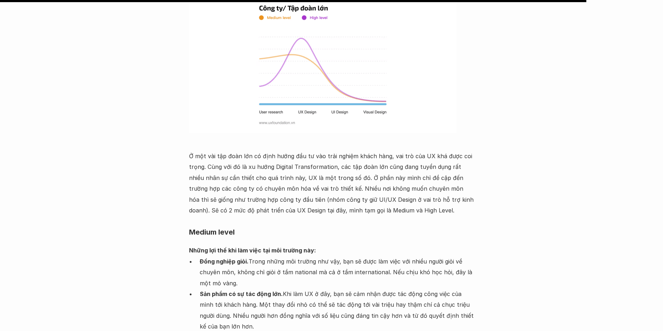
scroll to position [3997, 0]
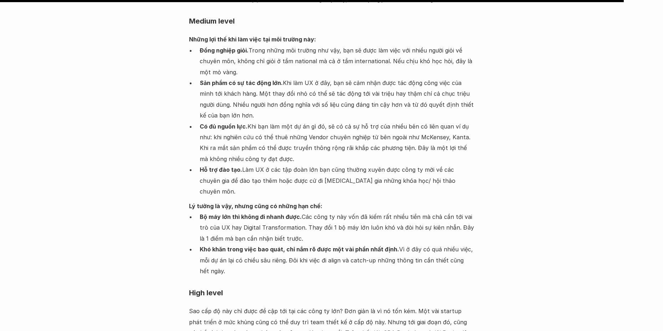
scroll to position [4175, 0]
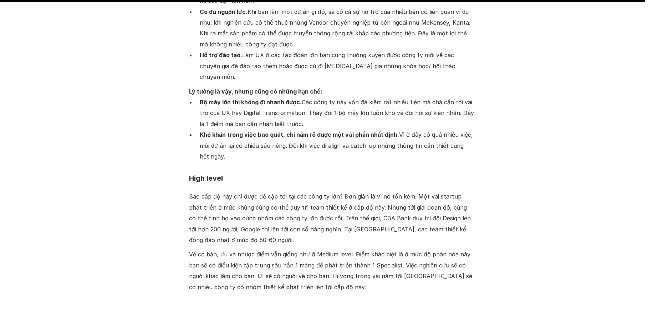
scroll to position [4318, 0]
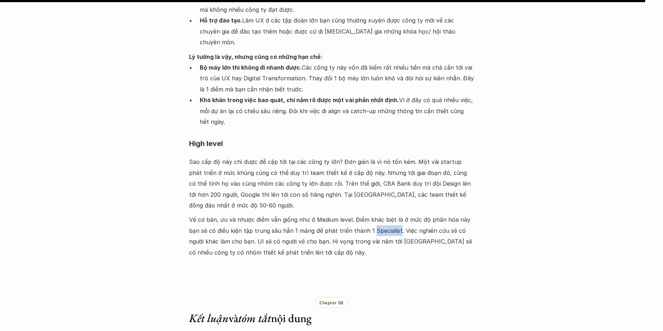
drag, startPoint x: 369, startPoint y: 141, endPoint x: 394, endPoint y: 143, distance: 25.5
click at [394, 214] on p "Về cơ bản, ưu và nhược điểm vẫn giống như ở Medium level. Điểm khác biệt là ở m…" at bounding box center [331, 236] width 285 height 44
copy p "Specialist"
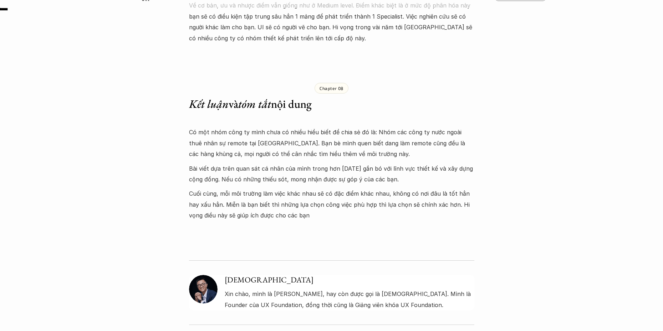
scroll to position [0, 0]
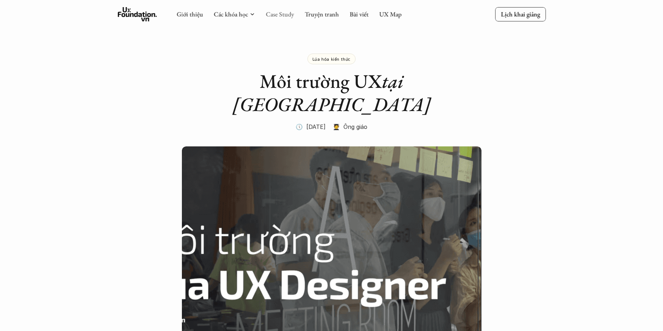
click at [284, 16] on link "Case Study" at bounding box center [280, 14] width 28 height 8
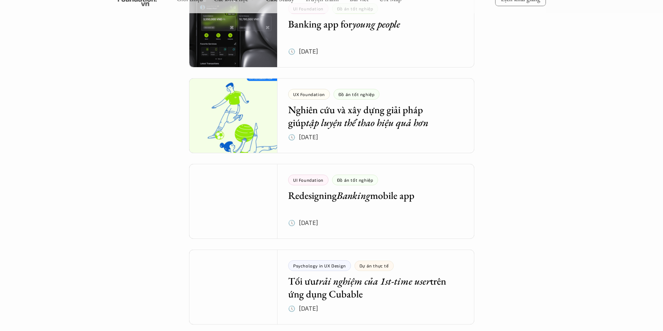
scroll to position [1142, 0]
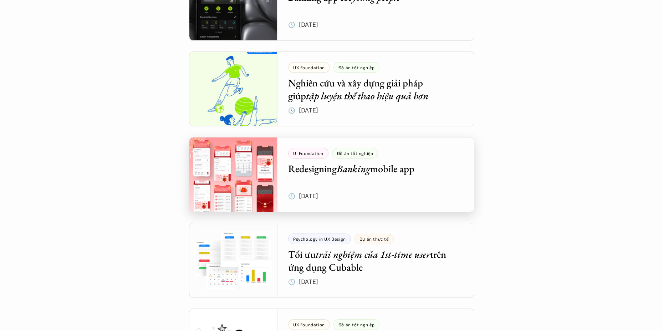
click at [398, 171] on div at bounding box center [331, 174] width 285 height 75
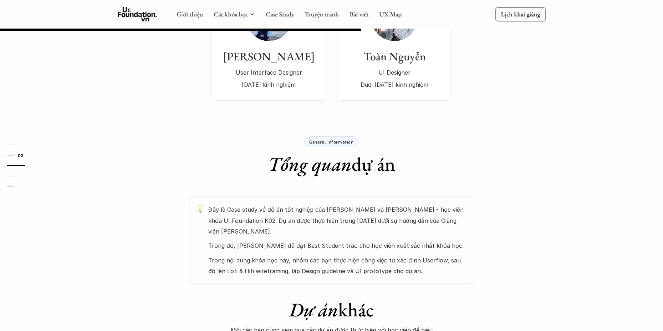
scroll to position [80, 0]
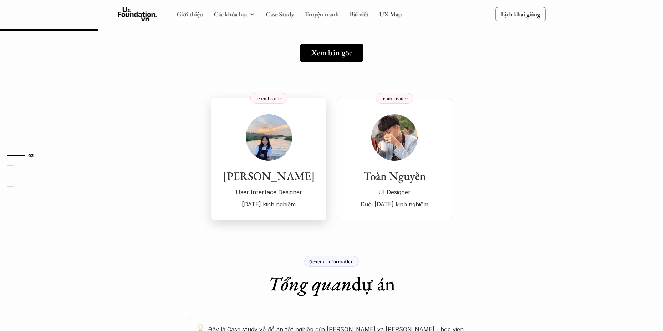
click at [260, 177] on h3 "Nguyễn Phượng" at bounding box center [268, 176] width 101 height 14
click at [402, 177] on h3 "Toàn Nguyễn" at bounding box center [394, 176] width 101 height 14
click at [140, 148] on div "Nguyễn Phượng User Interface Designer 1 năm kinh nghiệm Team Leader Toàn Nguyễn…" at bounding box center [332, 148] width 514 height 144
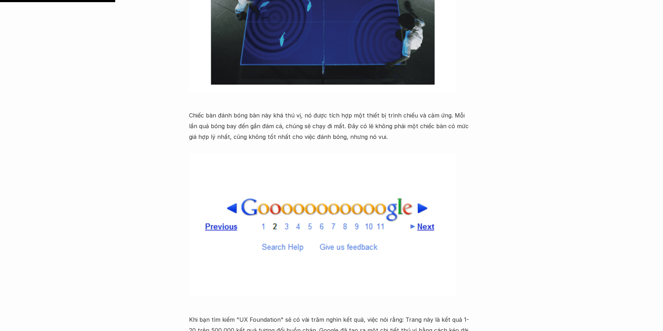
scroll to position [1035, 0]
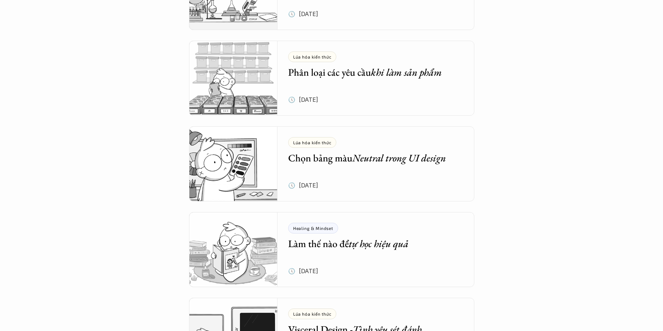
scroll to position [1035, 0]
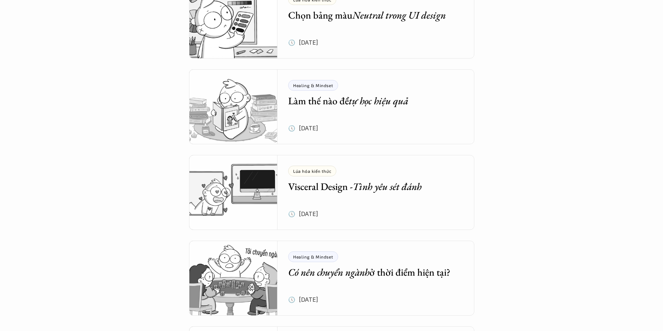
click at [371, 15] on em "Neutral trong UI design" at bounding box center [399, 15] width 93 height 13
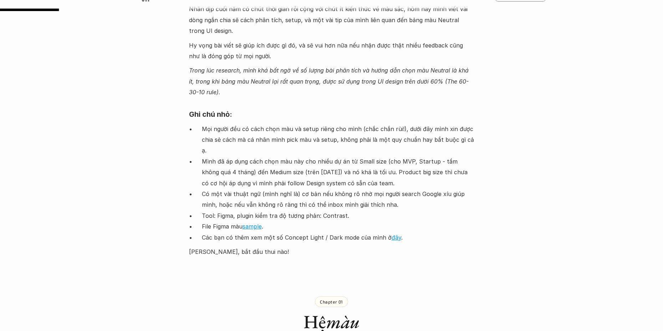
scroll to position [642, 0]
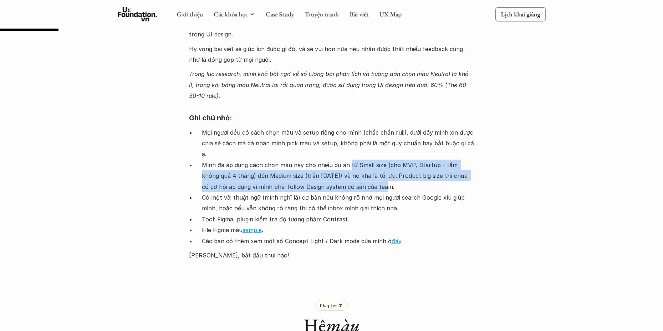
drag, startPoint x: 347, startPoint y: 153, endPoint x: 352, endPoint y: 174, distance: 20.9
click at [352, 174] on p "Mình đã áp dụng cách chọn màu này cho nhiều dự án từ Small size (cho MVP, Start…" at bounding box center [338, 176] width 273 height 32
copy p "từ Small size (cho MVP, Startup - tầm không quá 4 tháng) đến Medium size (trên …"
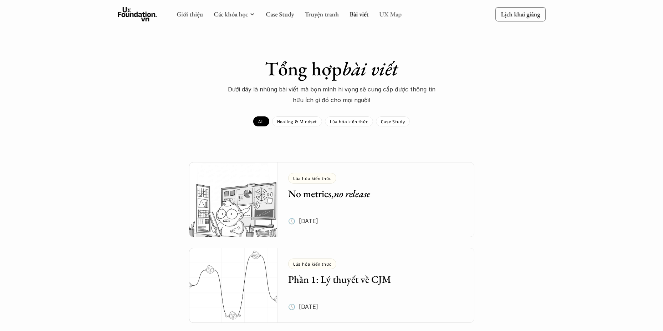
click at [387, 15] on link "UX Map" at bounding box center [390, 14] width 22 height 8
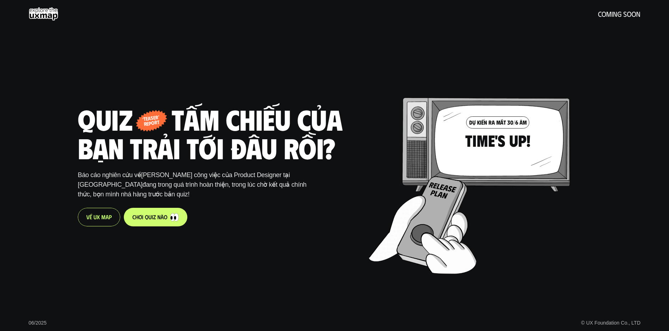
click at [97, 223] on div "V ề U X M a p" at bounding box center [99, 217] width 42 height 19
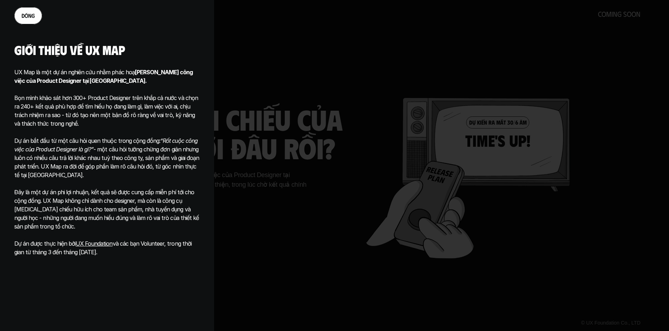
click at [30, 13] on span "n" at bounding box center [29, 15] width 3 height 7
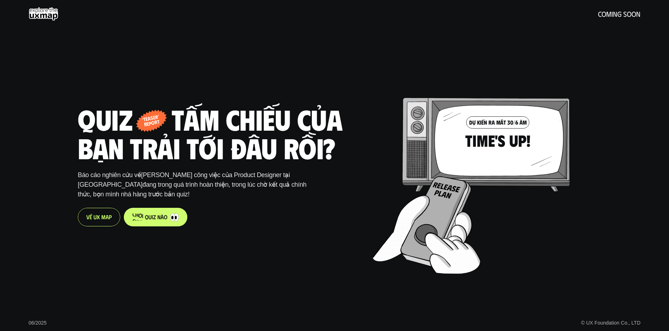
click at [138, 216] on p "c h ơ i q u i z n à o" at bounding box center [149, 216] width 35 height 7
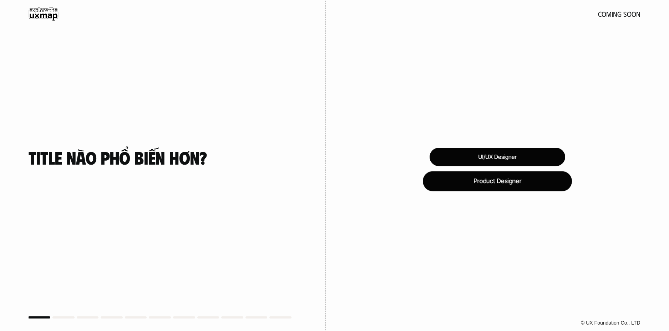
click at [492, 184] on div "Product Designer" at bounding box center [497, 181] width 149 height 20
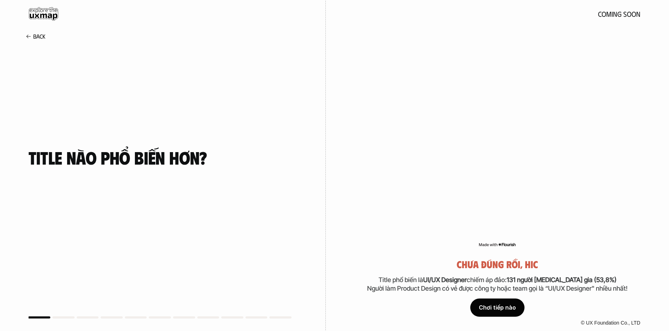
click at [493, 309] on div "Chơi tiếp nào" at bounding box center [497, 308] width 54 height 18
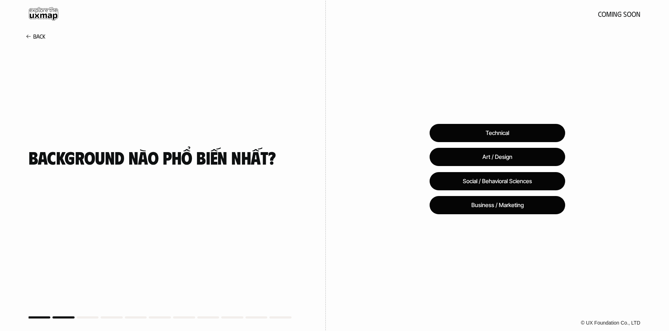
click at [47, 11] on use at bounding box center [44, 14] width 30 height 14
